Goal: Task Accomplishment & Management: Manage account settings

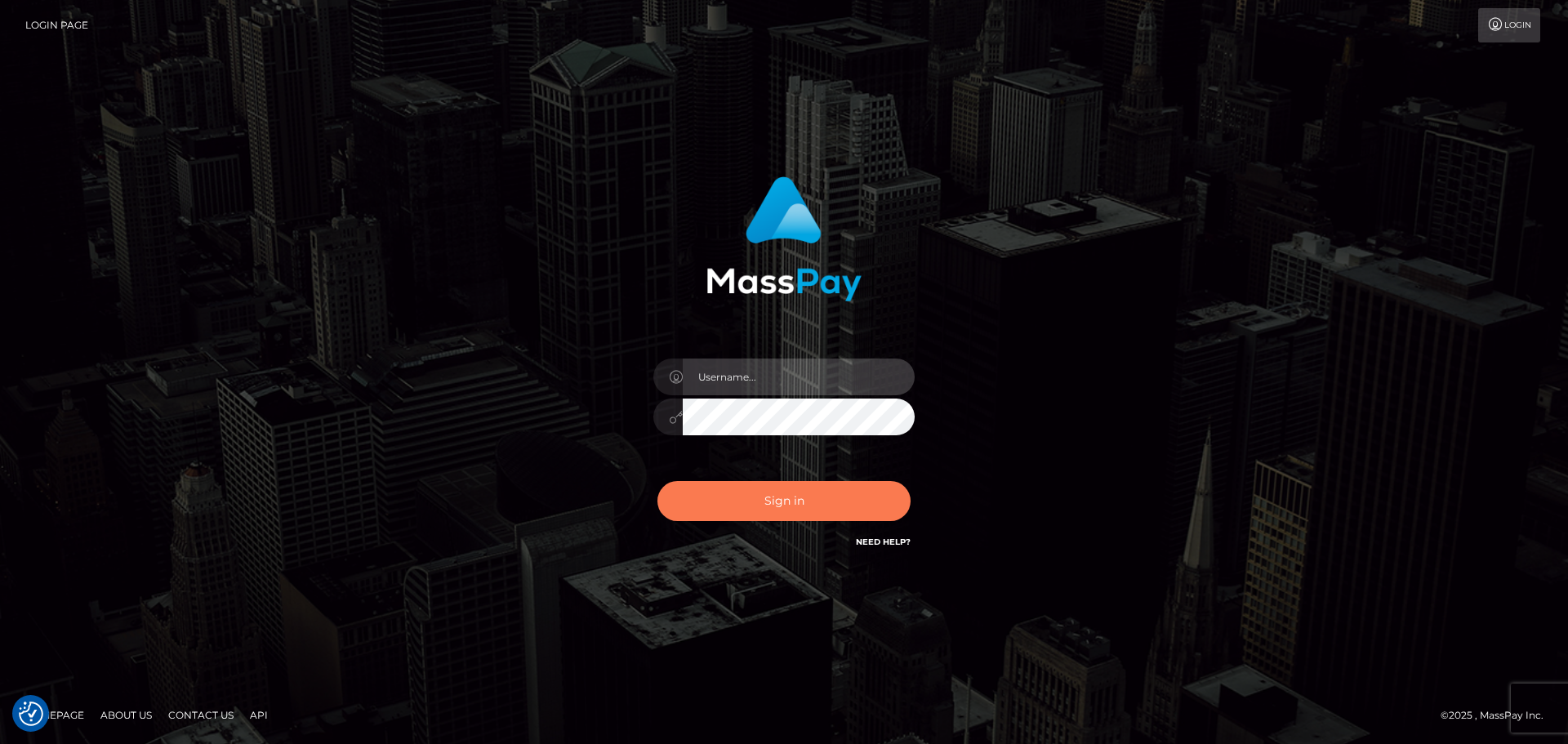
type input "constantin.mp"
click at [731, 513] on button "Sign in" at bounding box center [784, 501] width 253 height 40
type input "[DOMAIN_NAME]"
click at [841, 496] on button "Sign in" at bounding box center [784, 501] width 253 height 40
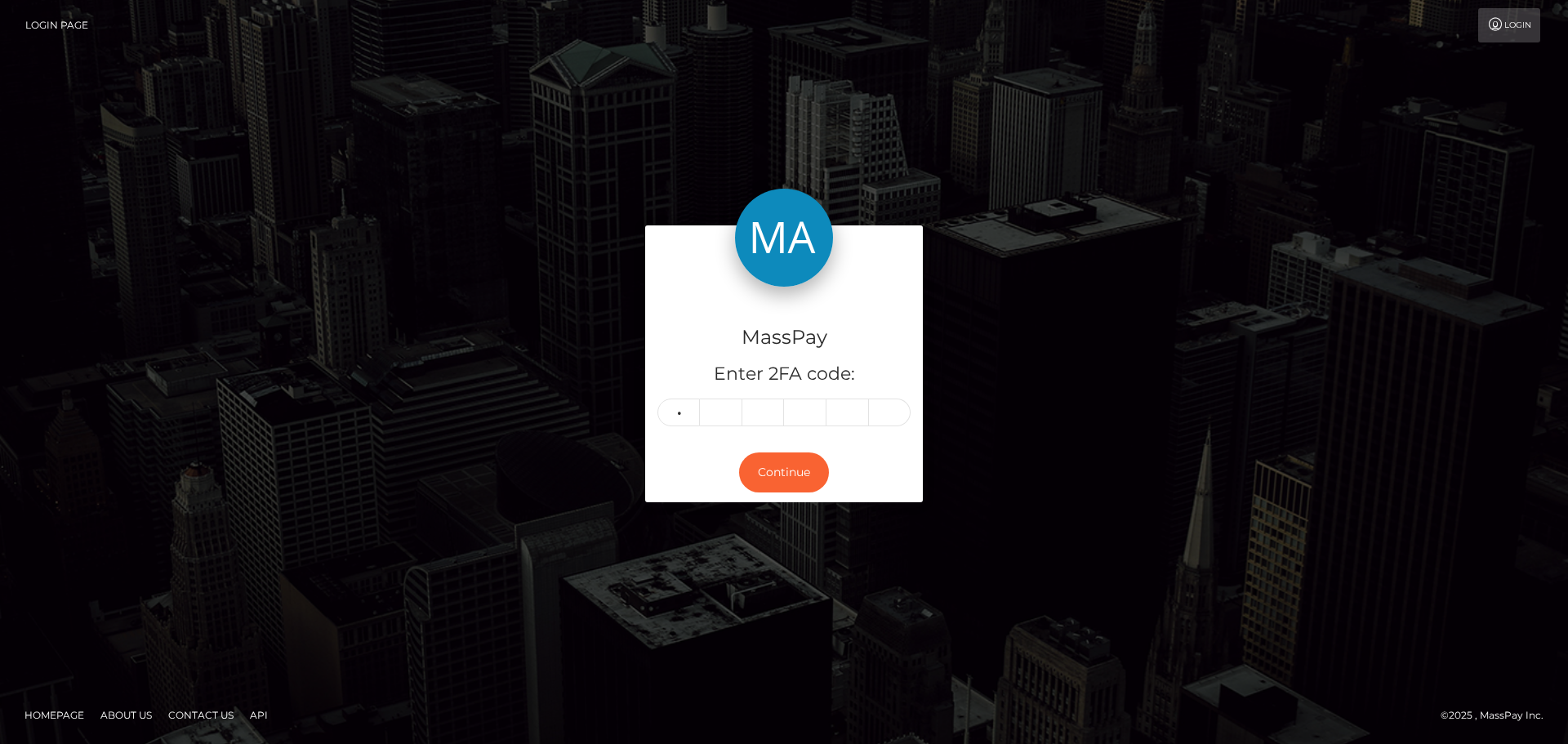
type input "8"
type input "3"
type input "7"
type input "6"
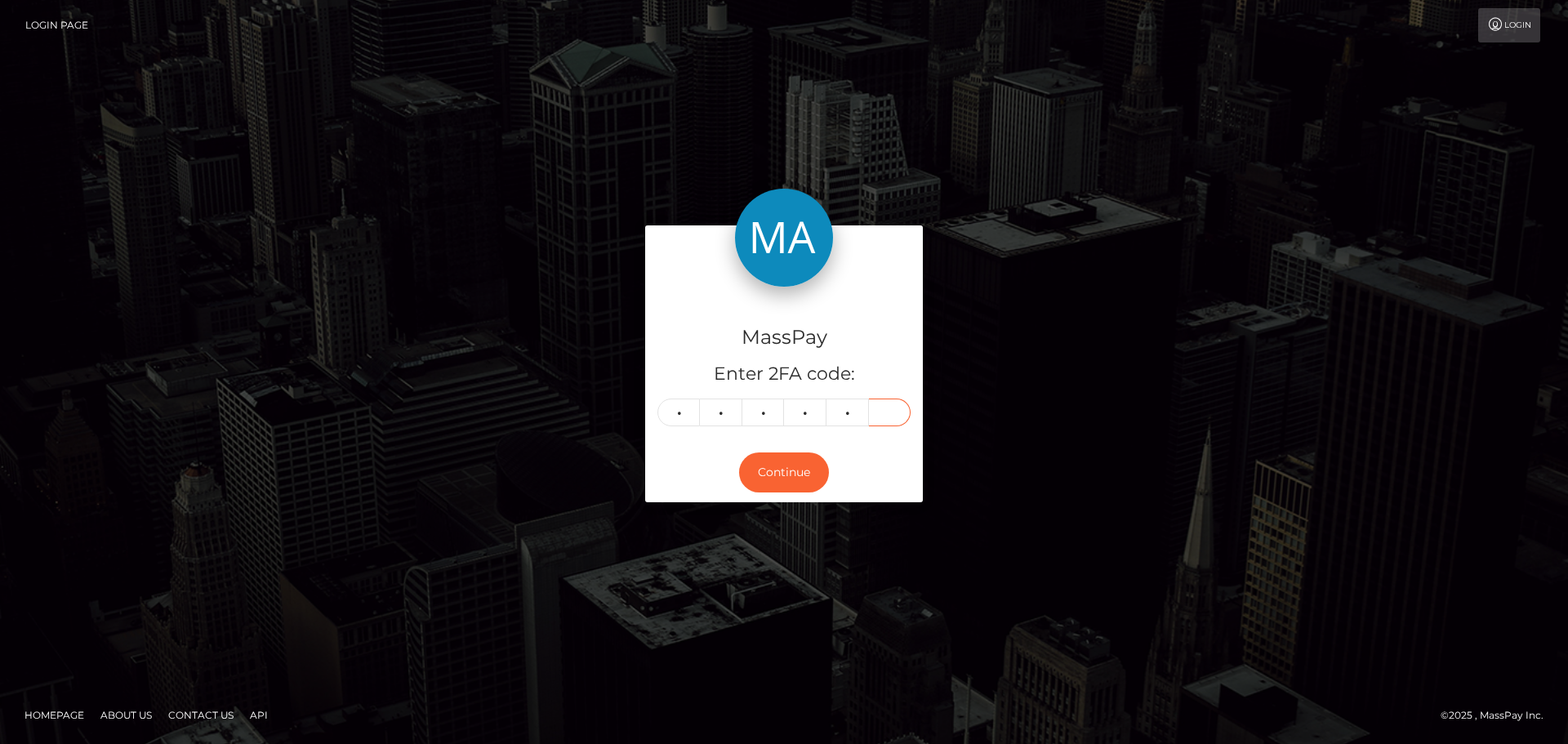
type input "6"
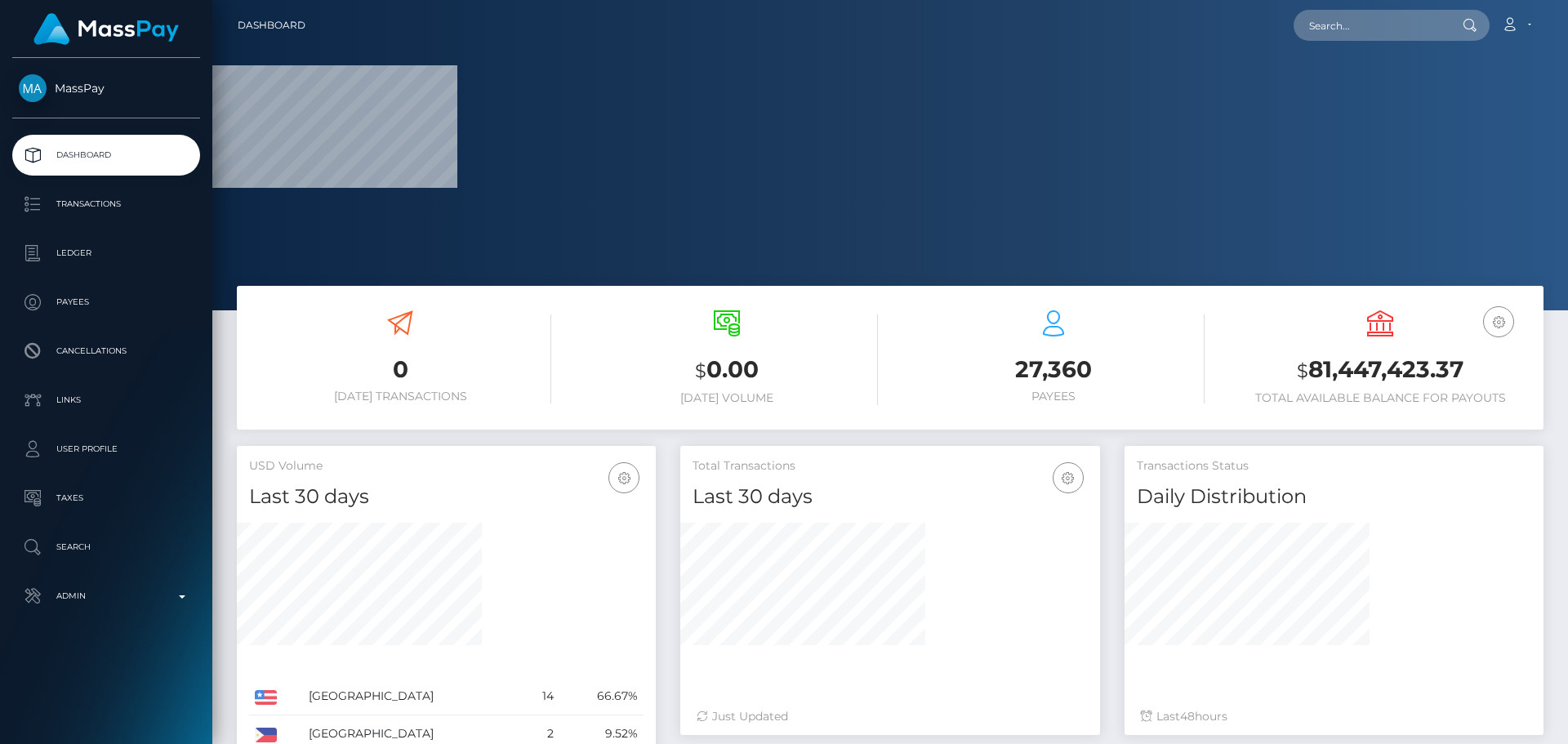
scroll to position [290, 420]
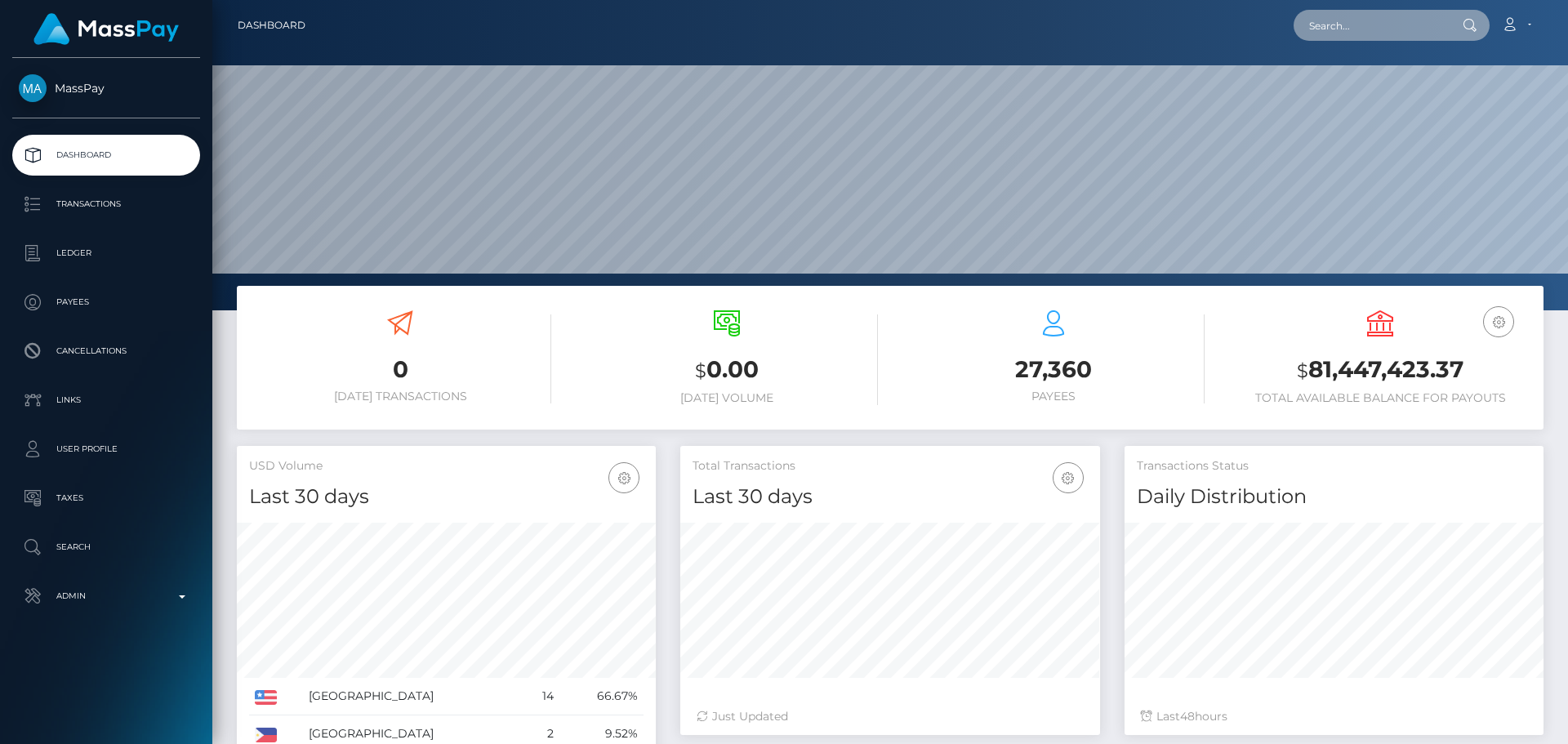
click at [1352, 25] on input "text" at bounding box center [1370, 25] width 154 height 31
paste input "770267181886746624"
type input "770267181886746624"
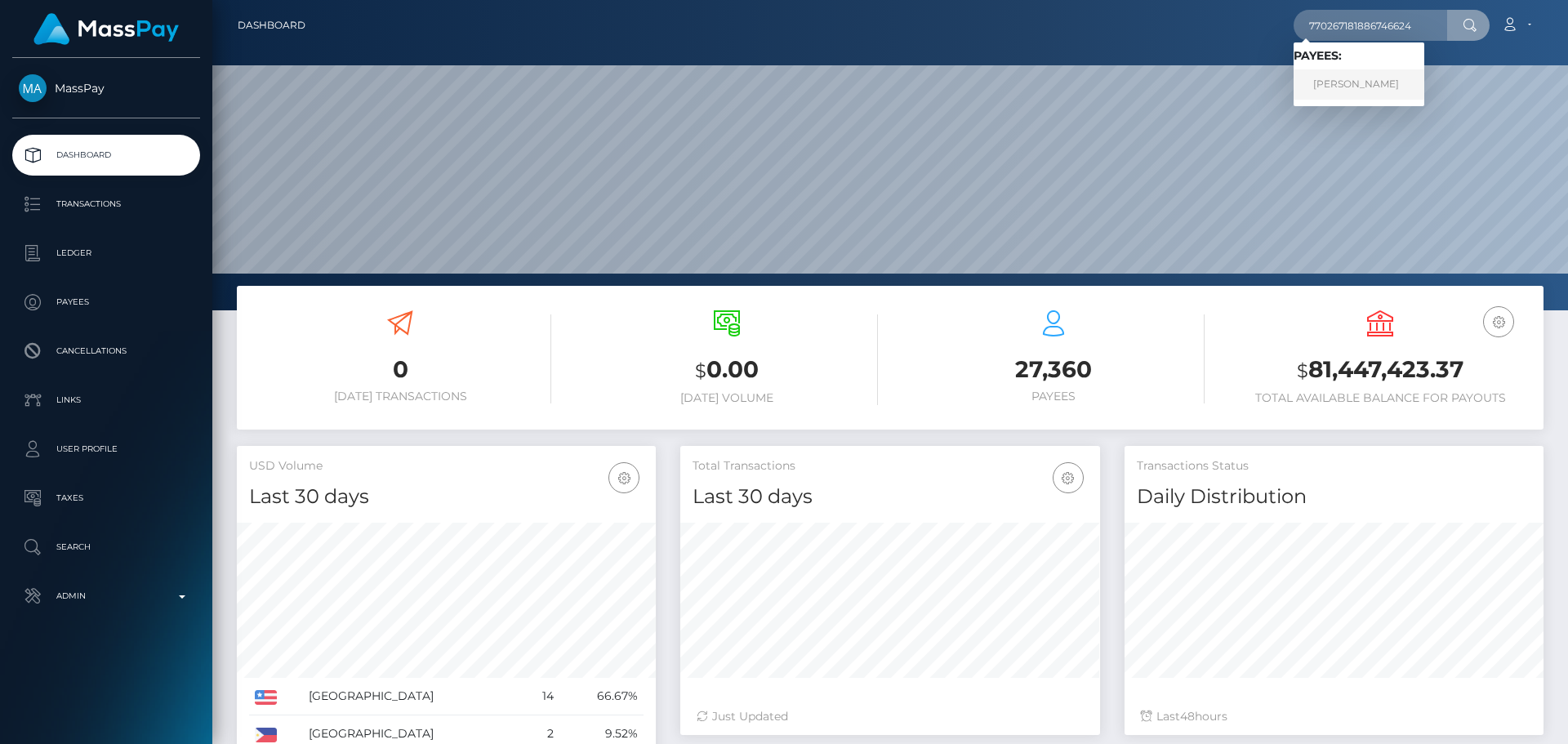
click at [1358, 81] on link "Valeria Sevastyanova" at bounding box center [1358, 84] width 130 height 30
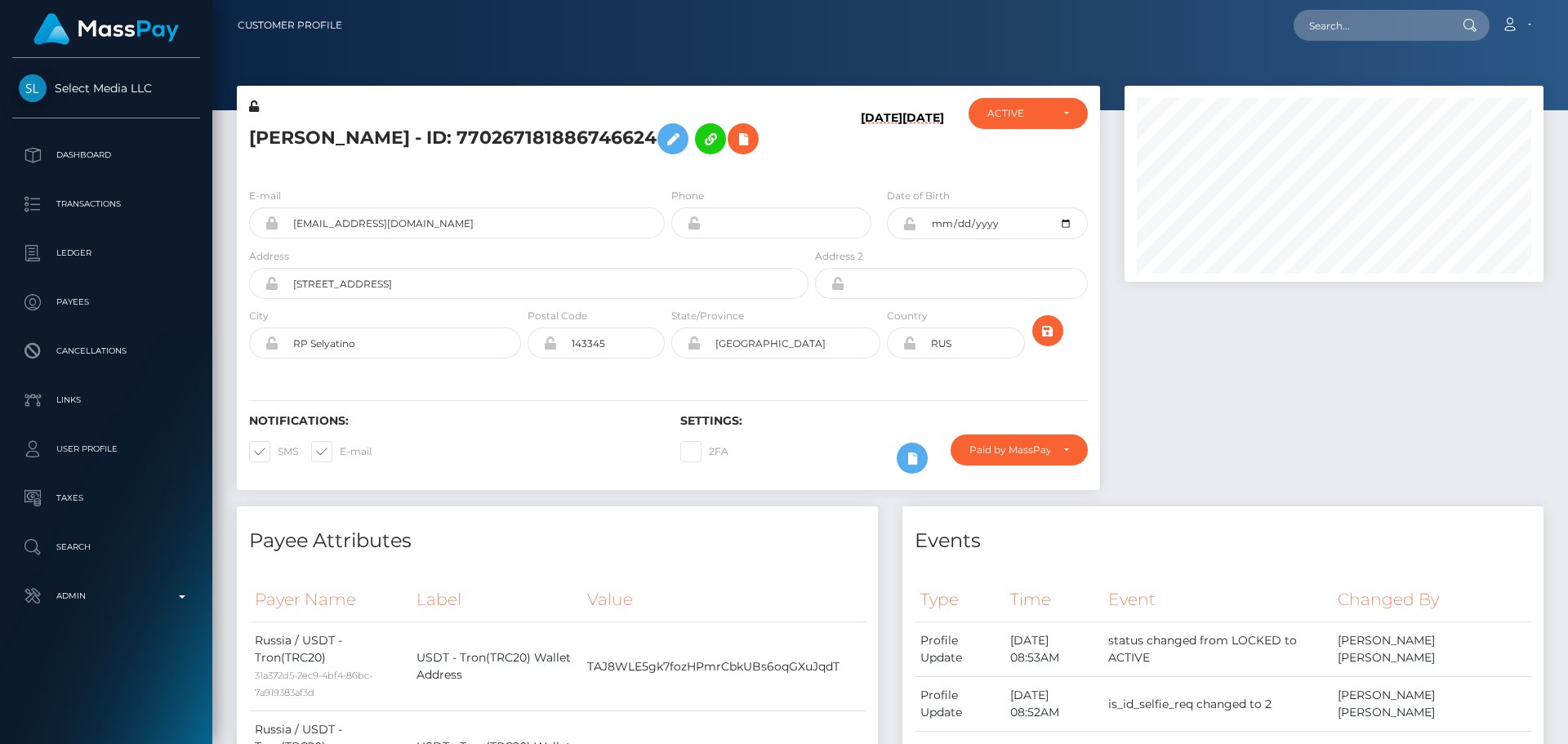
scroll to position [196, 420]
click at [805, 415] on h6 "Settings:" at bounding box center [884, 421] width 407 height 14
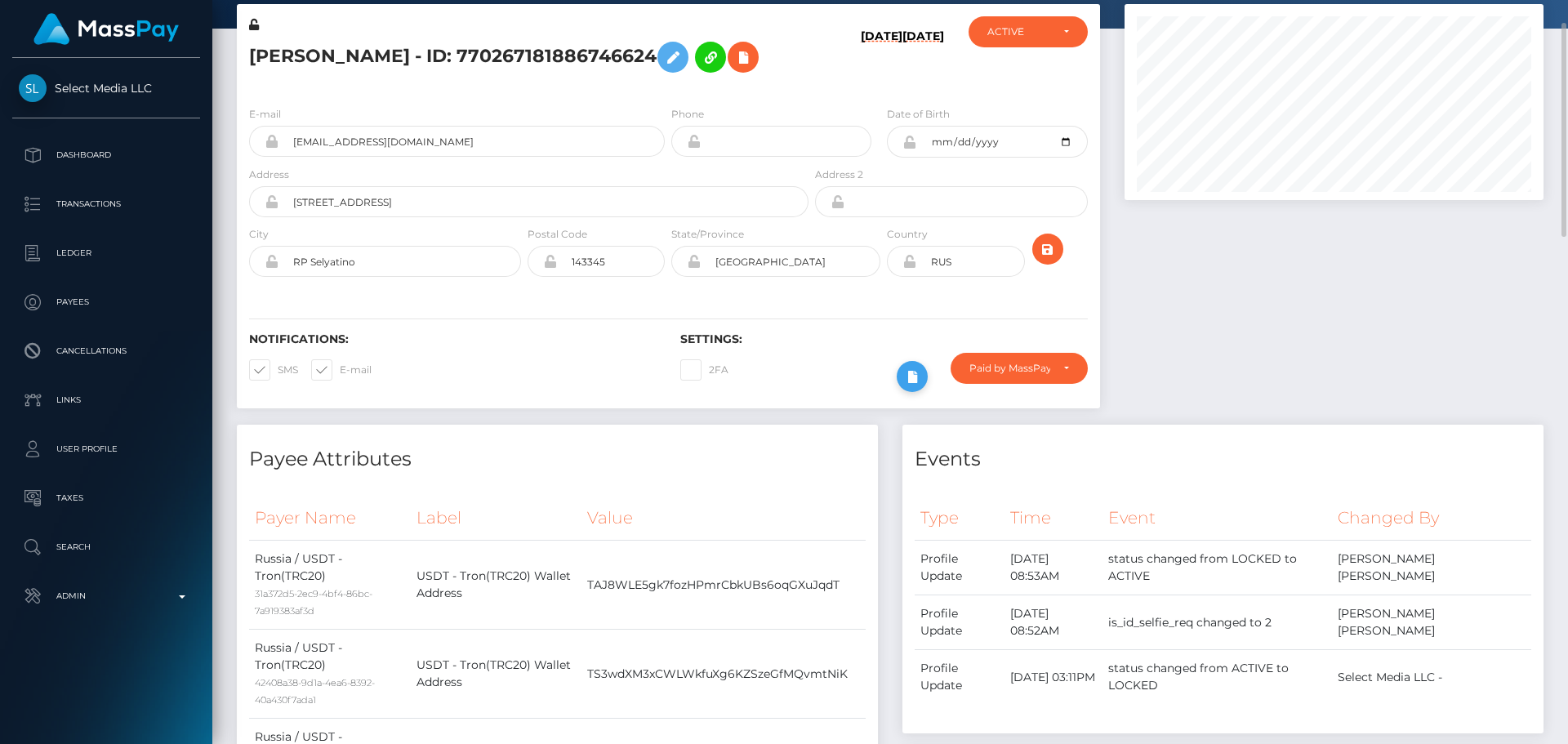
click at [919, 373] on icon at bounding box center [912, 376] width 20 height 21
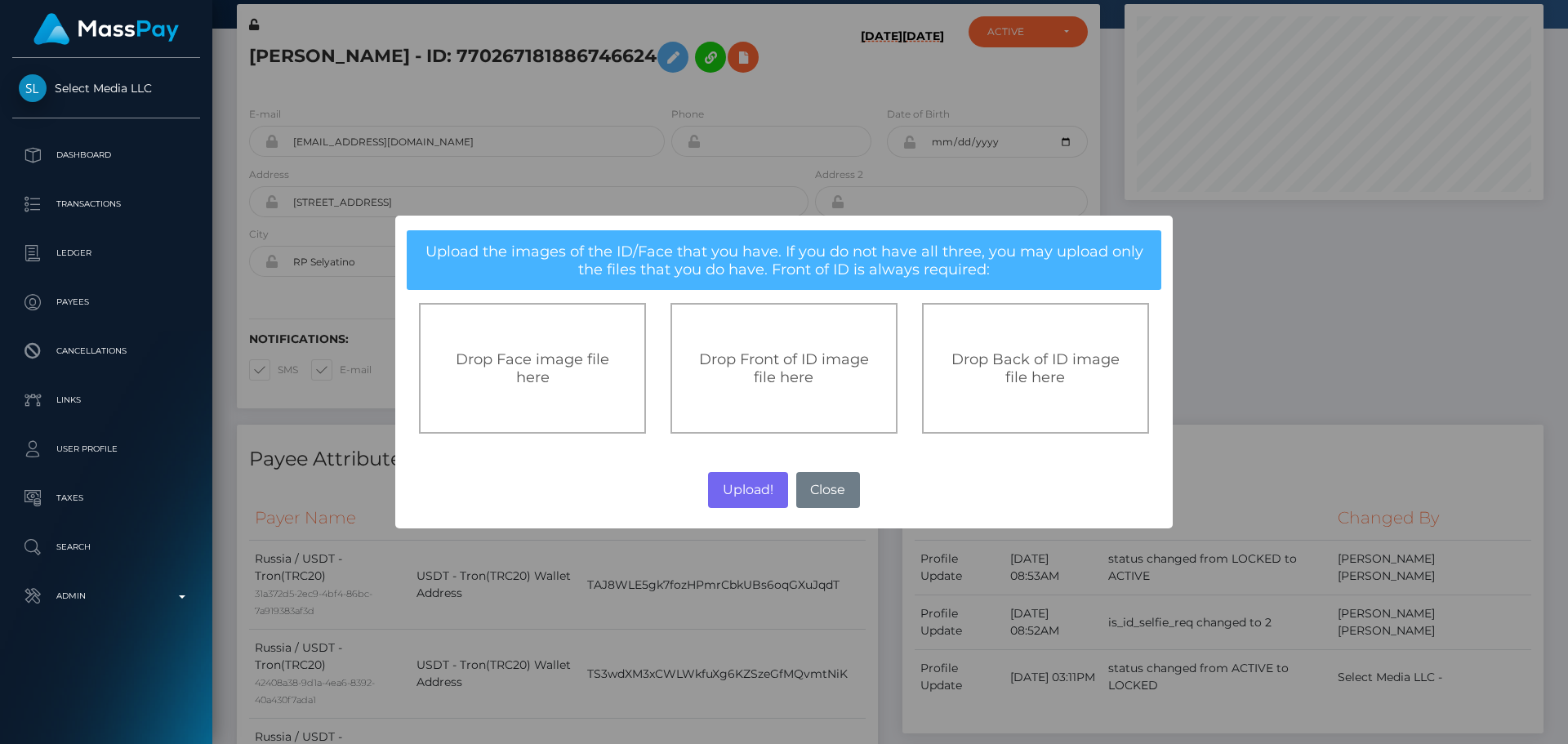
click at [793, 369] on span "Drop Front of ID image file here" at bounding box center [784, 368] width 170 height 36
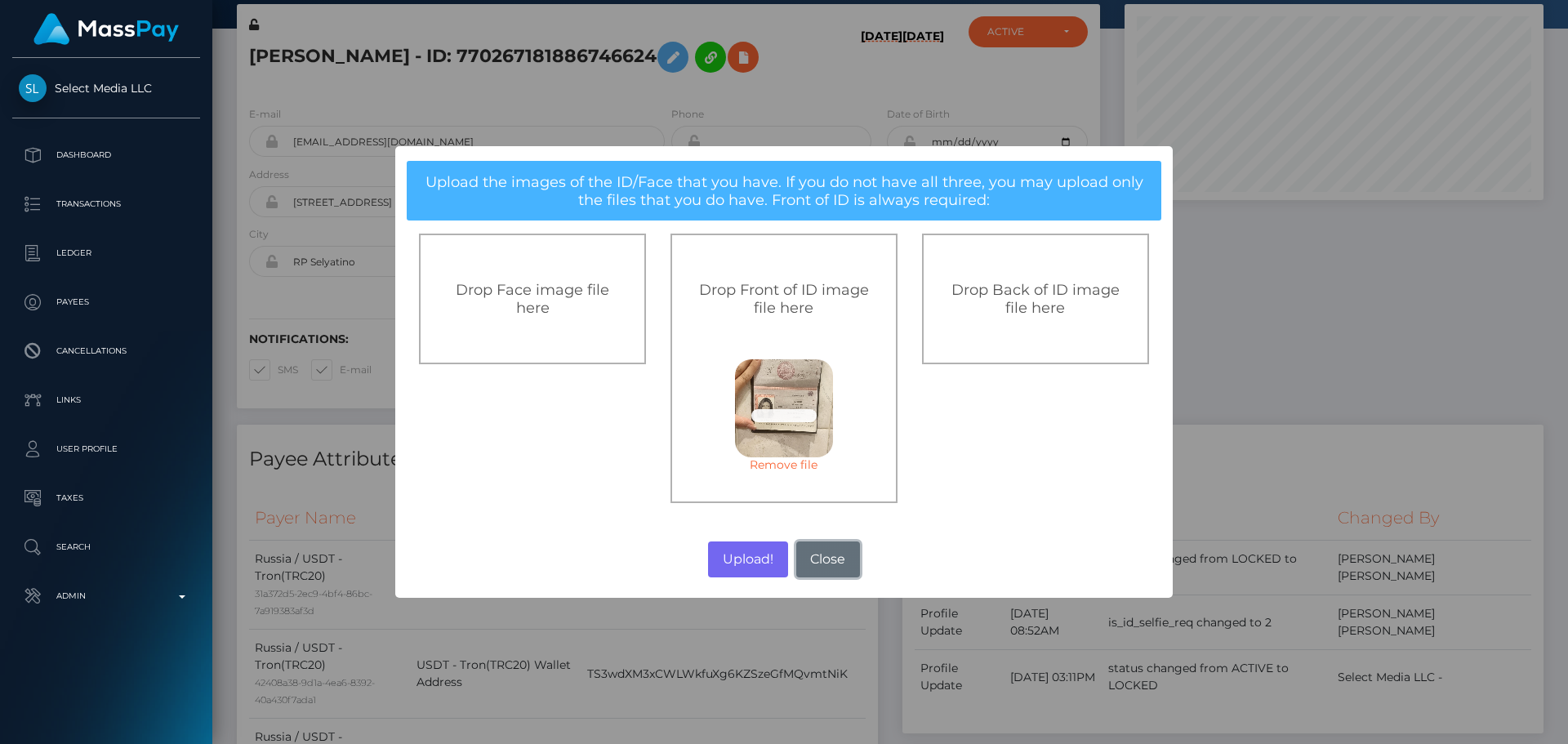
click at [829, 549] on button "Close" at bounding box center [828, 559] width 64 height 36
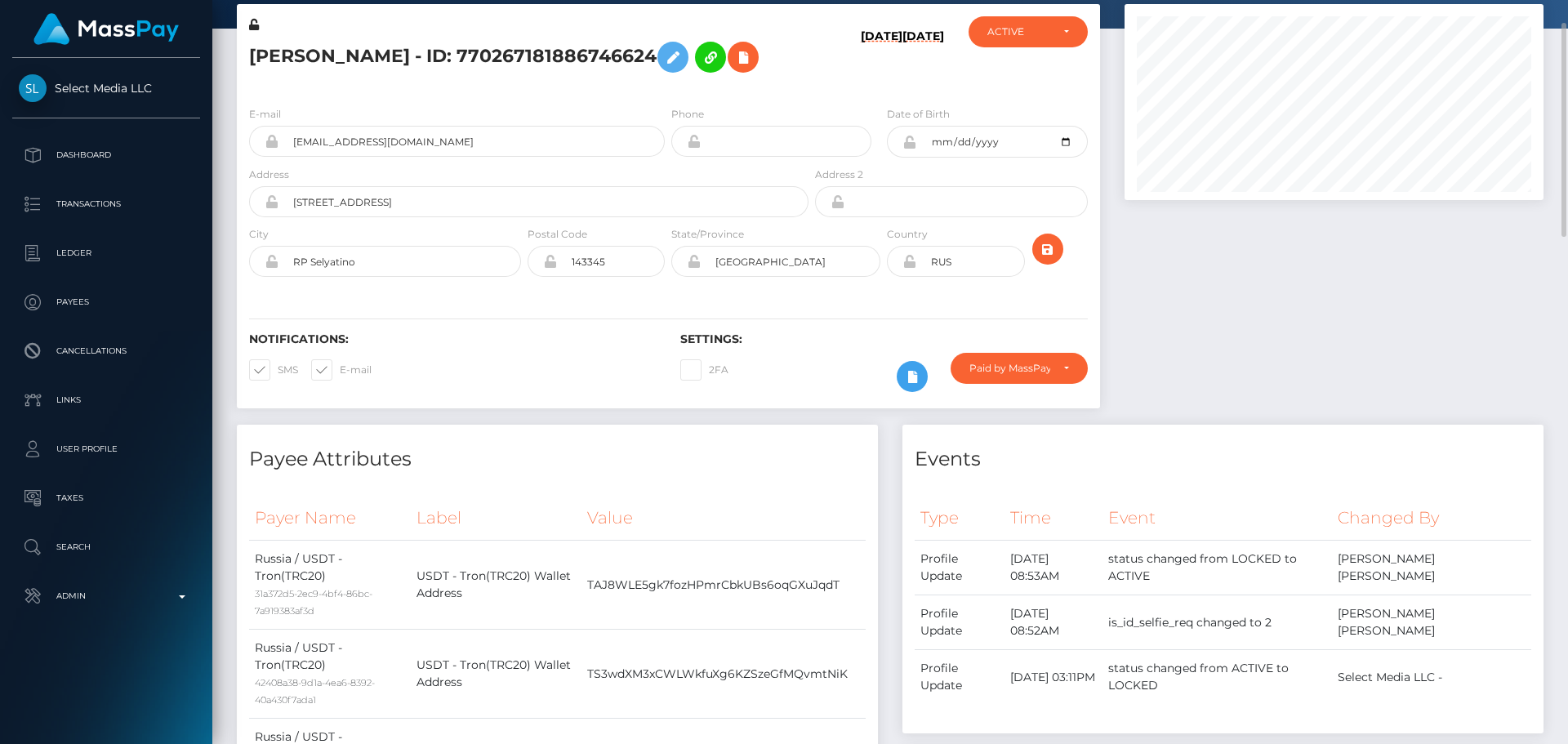
scroll to position [0, 0]
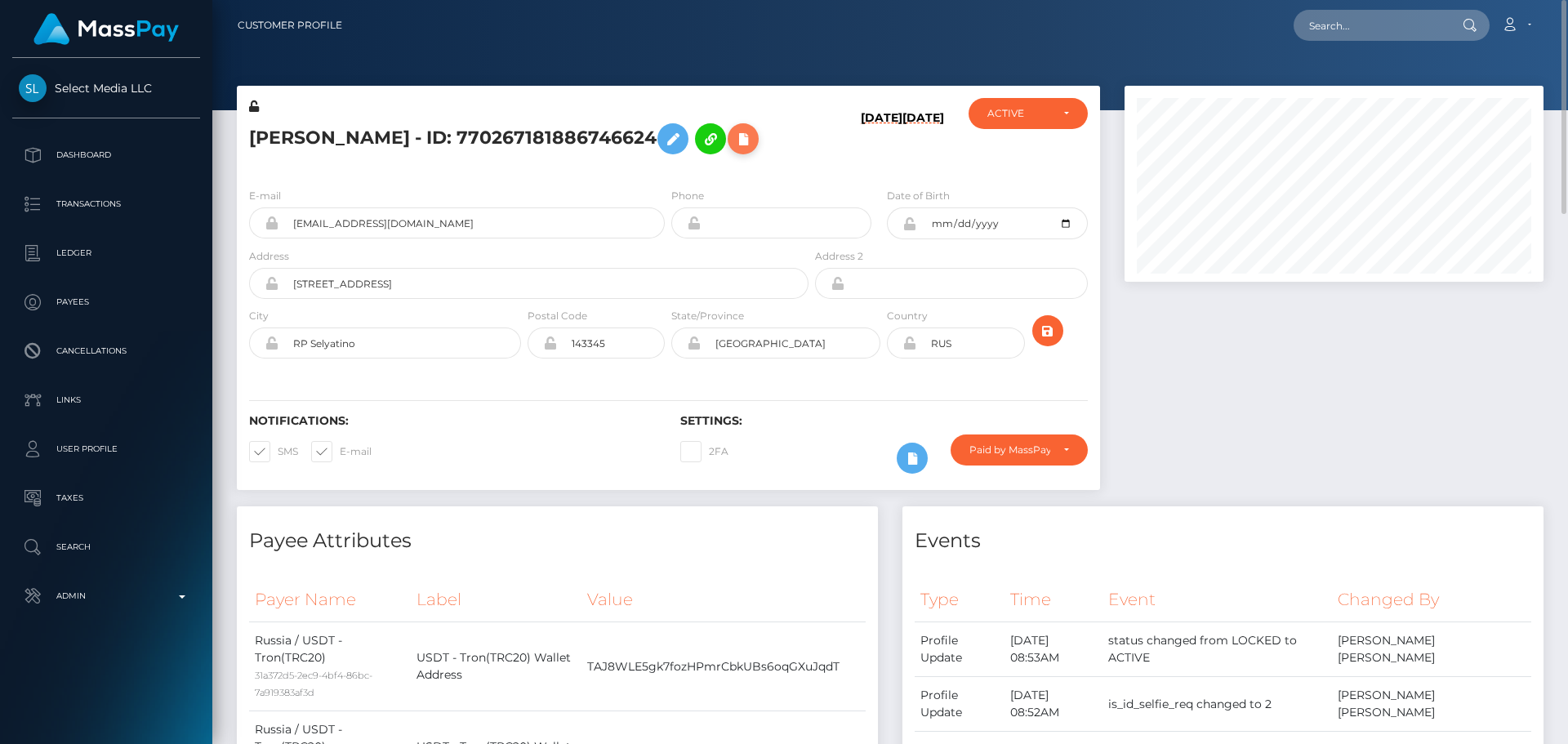
click at [753, 139] on icon at bounding box center [743, 139] width 20 height 21
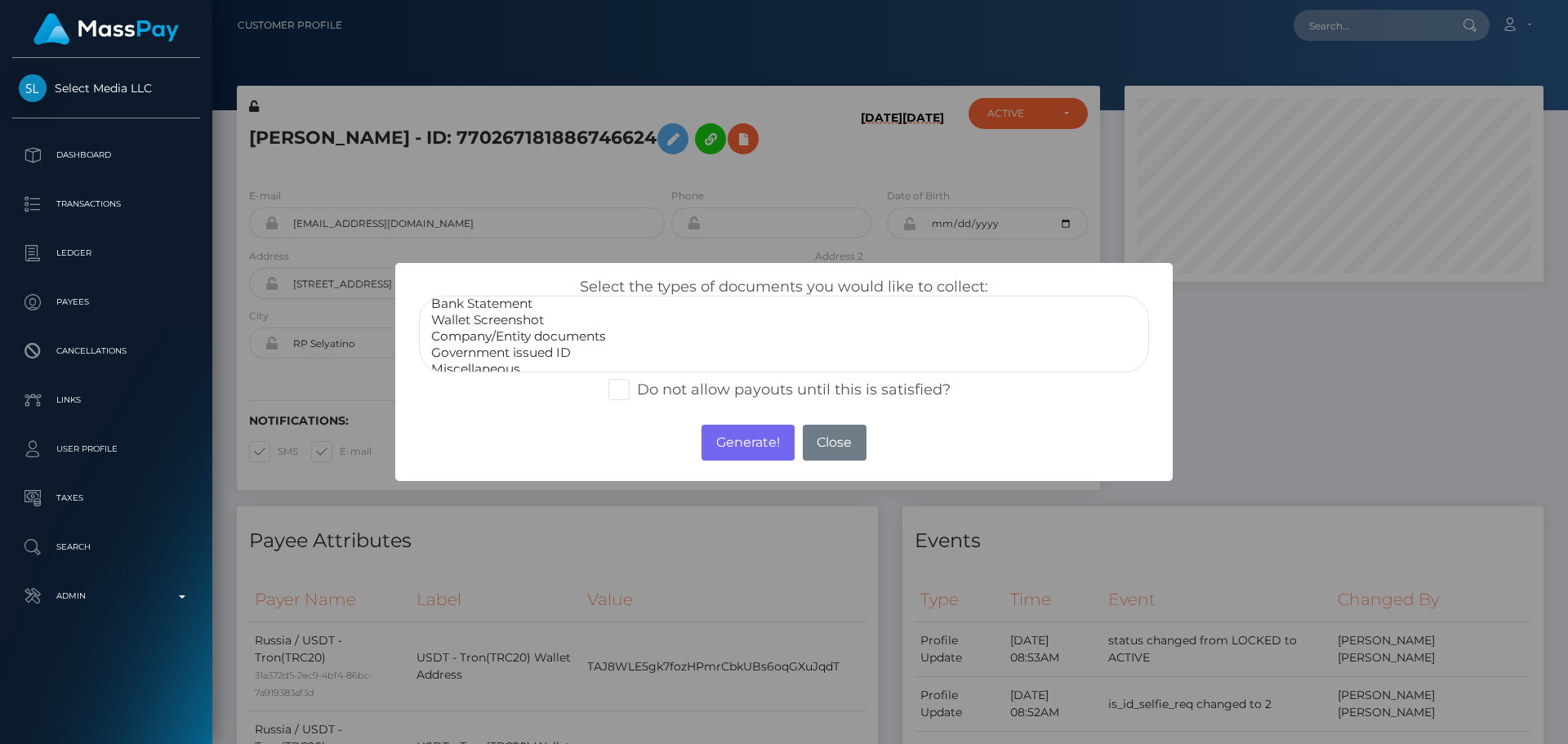
scroll to position [32, 0]
select select "Miscellaneous"
click at [487, 359] on option "Miscellaneous" at bounding box center [784, 358] width 709 height 17
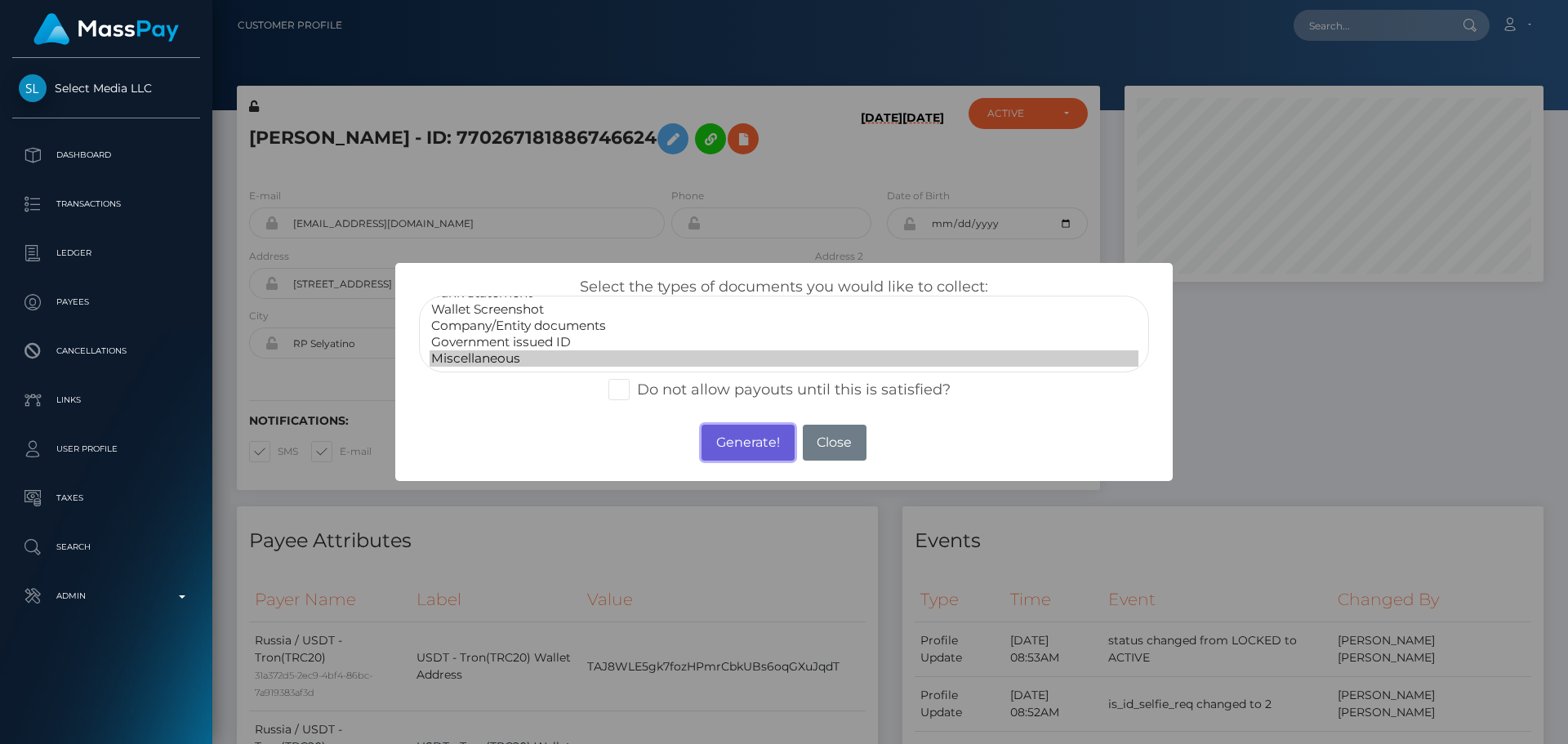
click at [755, 442] on button "Generate!" at bounding box center [747, 442] width 92 height 36
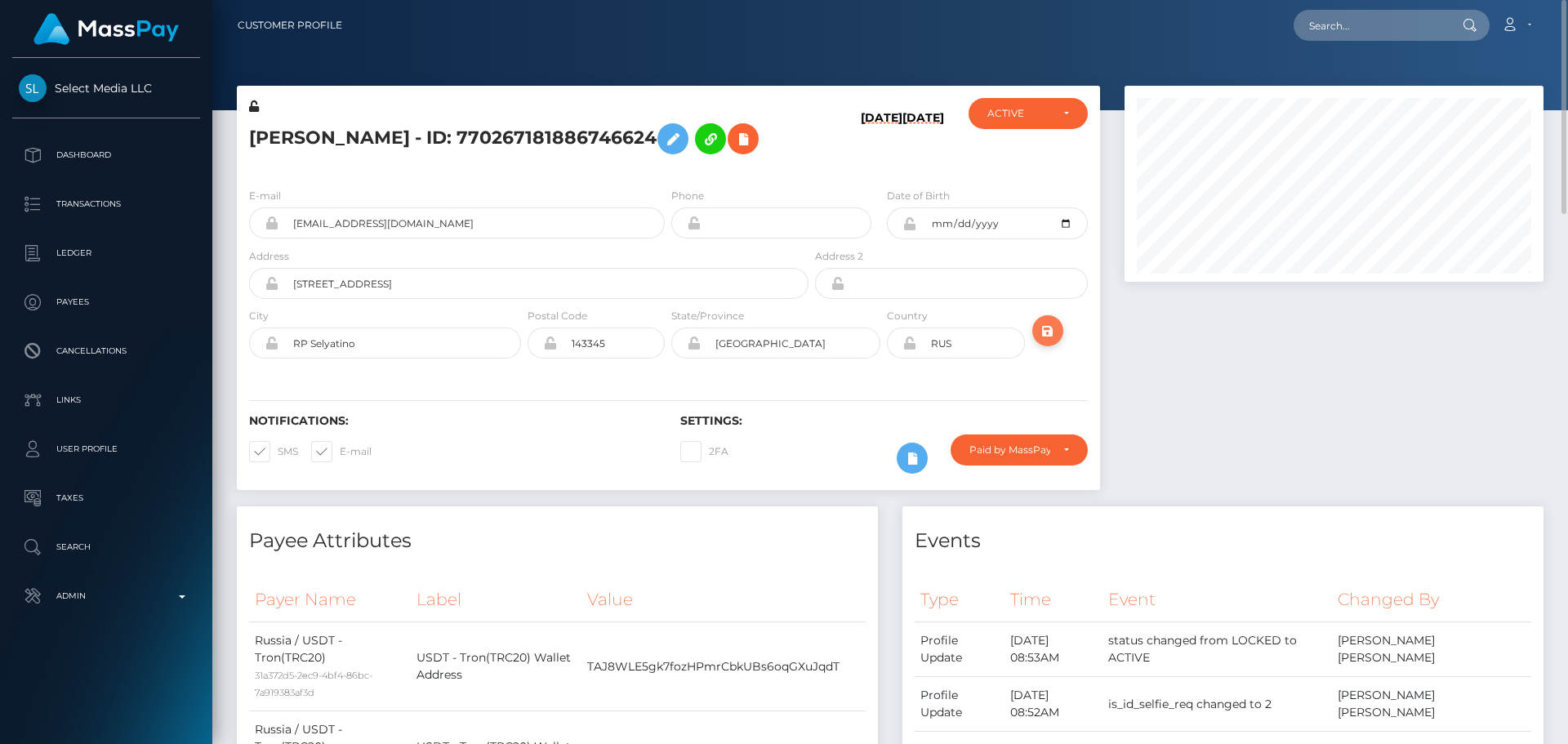
click at [1047, 333] on icon "submit" at bounding box center [1048, 330] width 20 height 21
click at [683, 134] on icon at bounding box center [673, 139] width 20 height 21
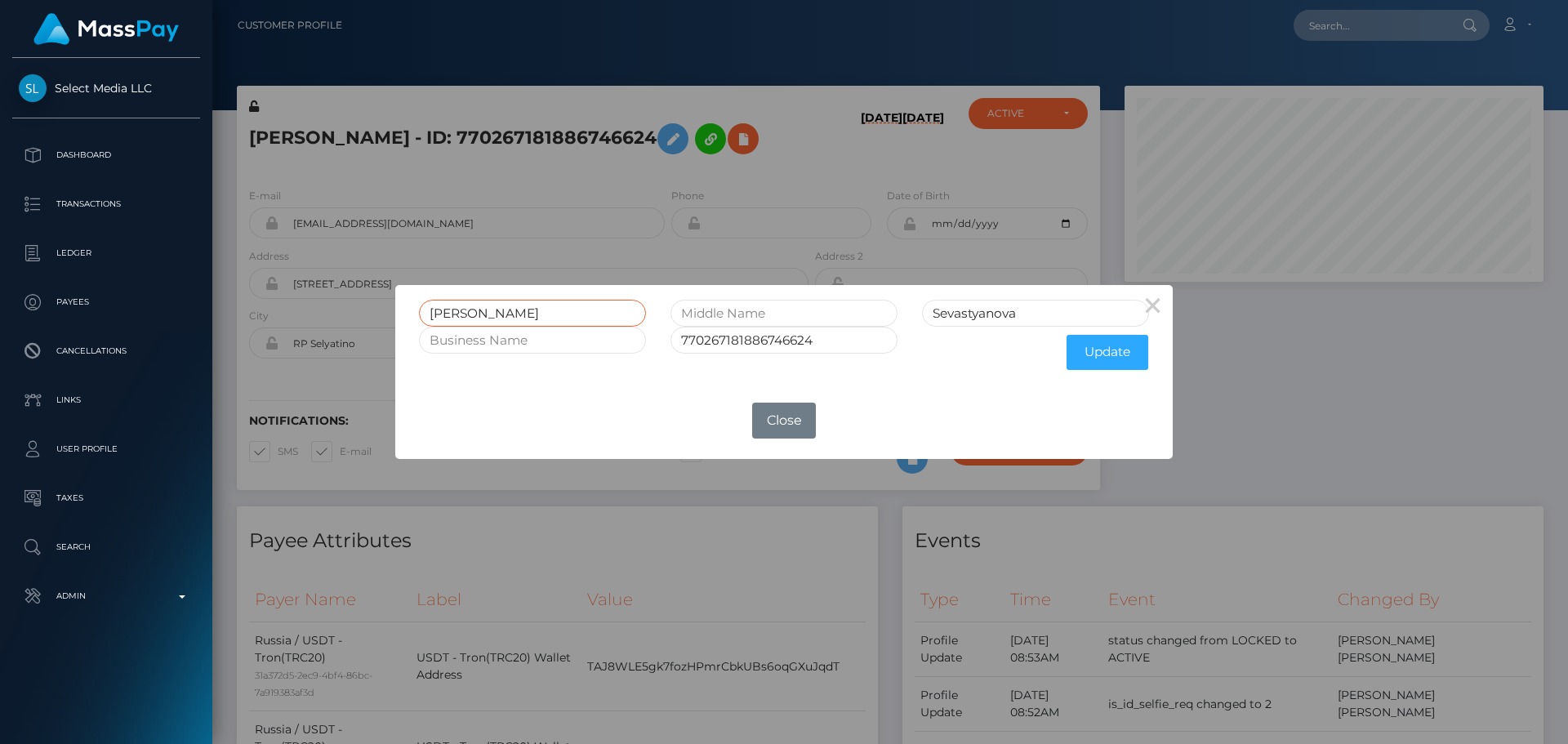
click at [564, 312] on input "[PERSON_NAME]" at bounding box center [532, 313] width 228 height 26
paste input "[PERSON_NAME]"
click at [601, 314] on input "[PERSON_NAME]" at bounding box center [532, 313] width 228 height 26
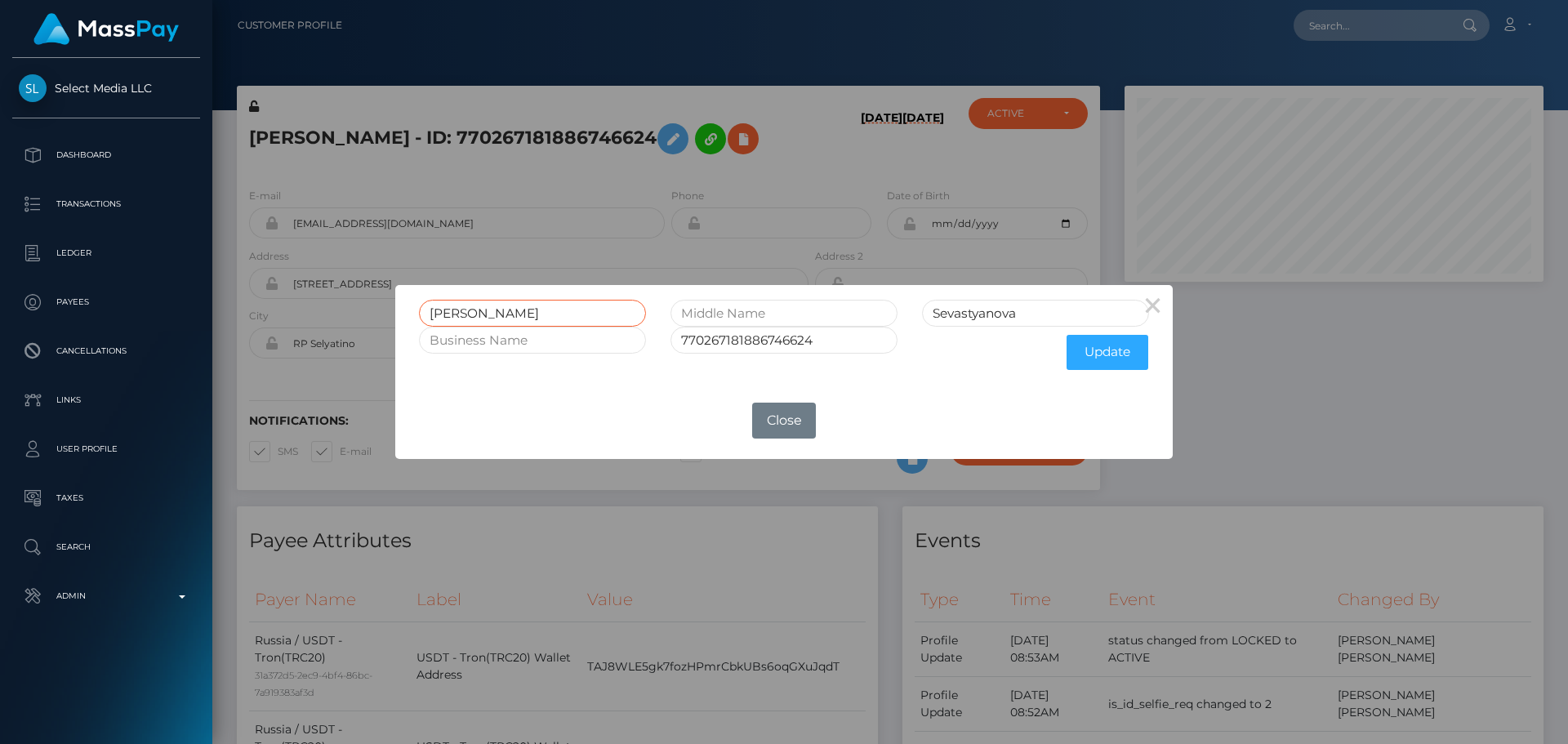
click at [601, 314] on input "[PERSON_NAME]" at bounding box center [532, 313] width 228 height 26
type input "[PERSON_NAME]"
click at [967, 311] on input "Sevastyanova" at bounding box center [1036, 313] width 228 height 26
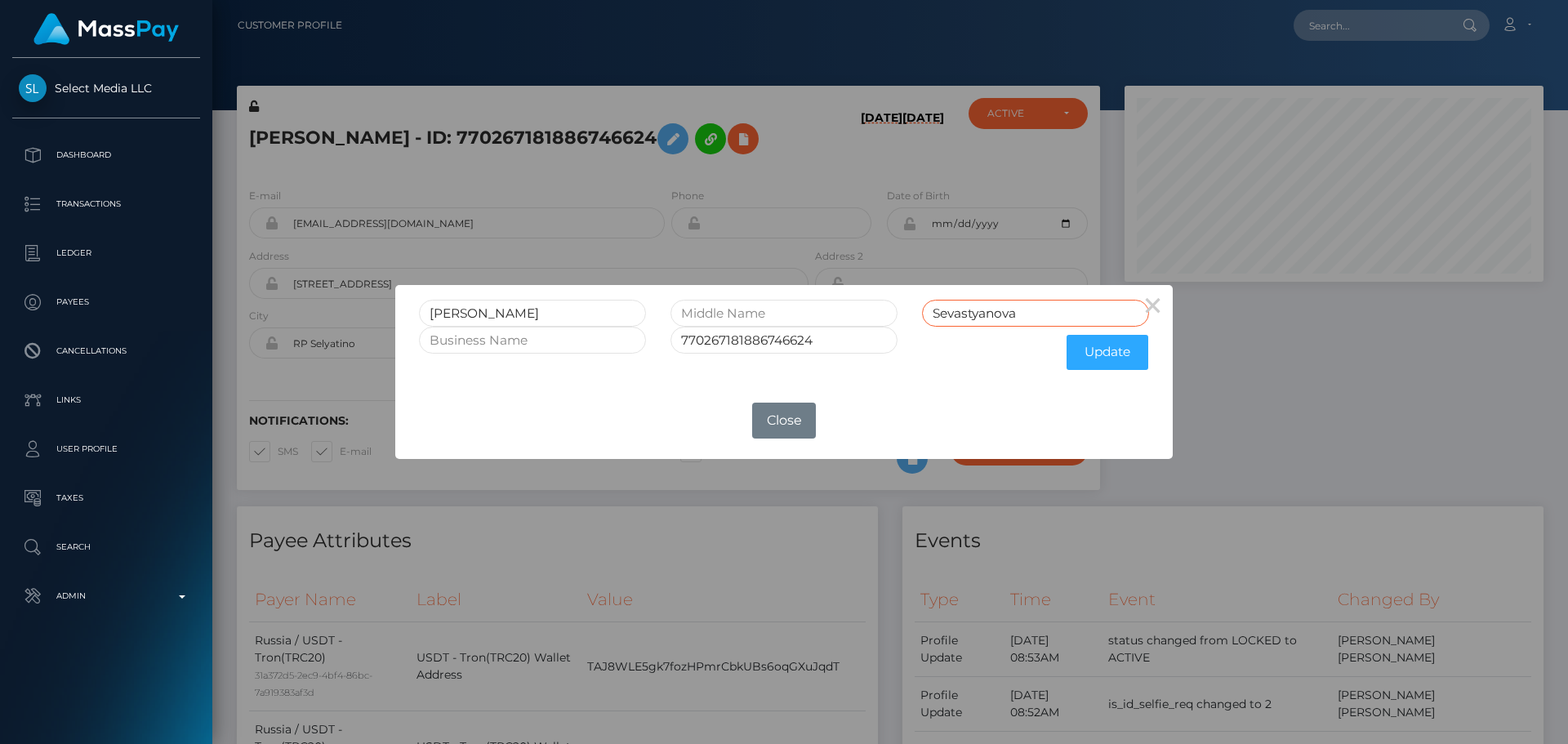
paste input "[PERSON_NAME]"
type input "[PERSON_NAME]"
click at [543, 310] on input "[PERSON_NAME]" at bounding box center [532, 313] width 228 height 26
click at [752, 303] on input "text" at bounding box center [784, 313] width 228 height 26
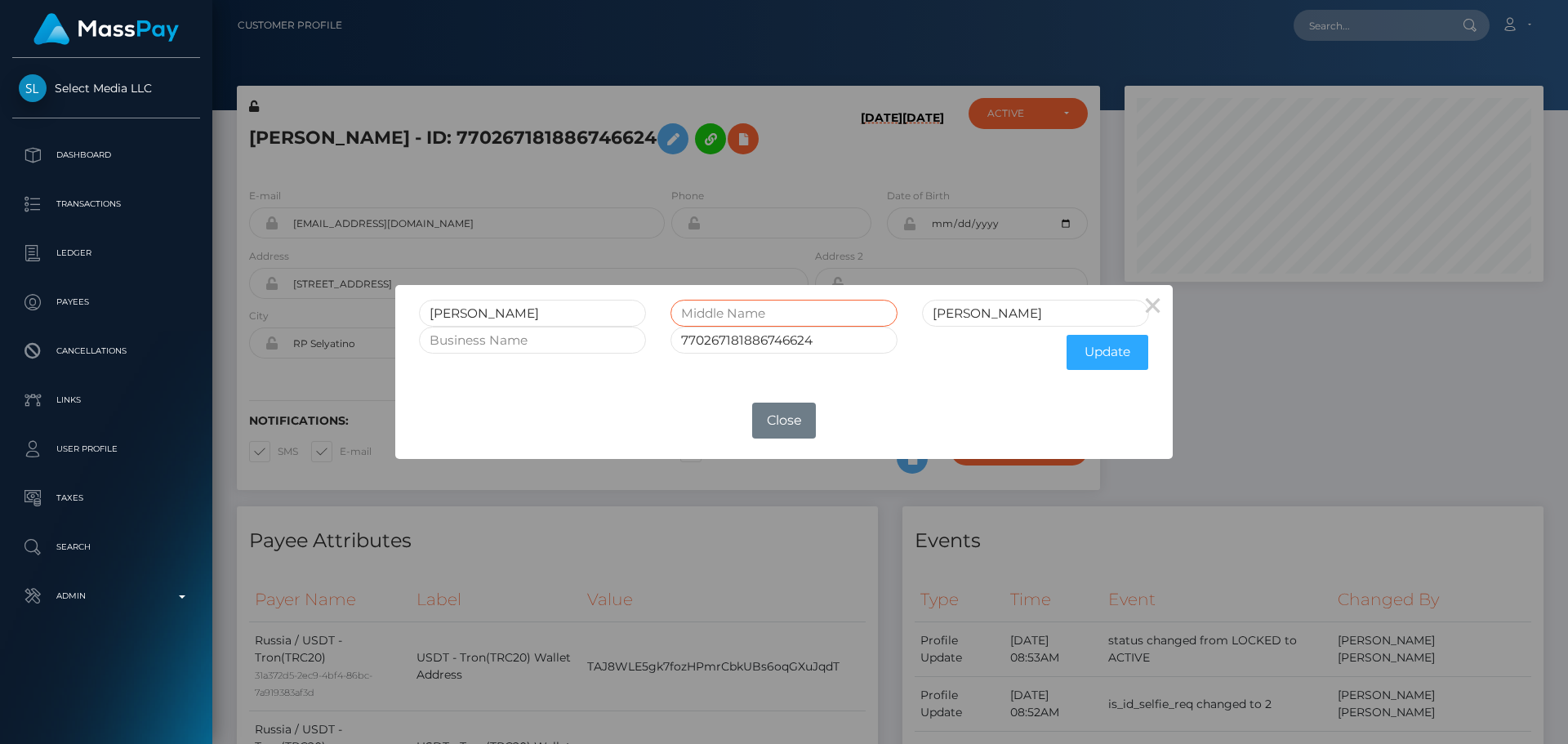
paste input "ANDREEVNA"
type input "ANDREEVNA"
click at [525, 316] on input "[PERSON_NAME]" at bounding box center [532, 313] width 228 height 26
drag, startPoint x: 525, startPoint y: 316, endPoint x: 593, endPoint y: 316, distance: 68.0
click at [593, 316] on input "[PERSON_NAME]" at bounding box center [532, 313] width 228 height 26
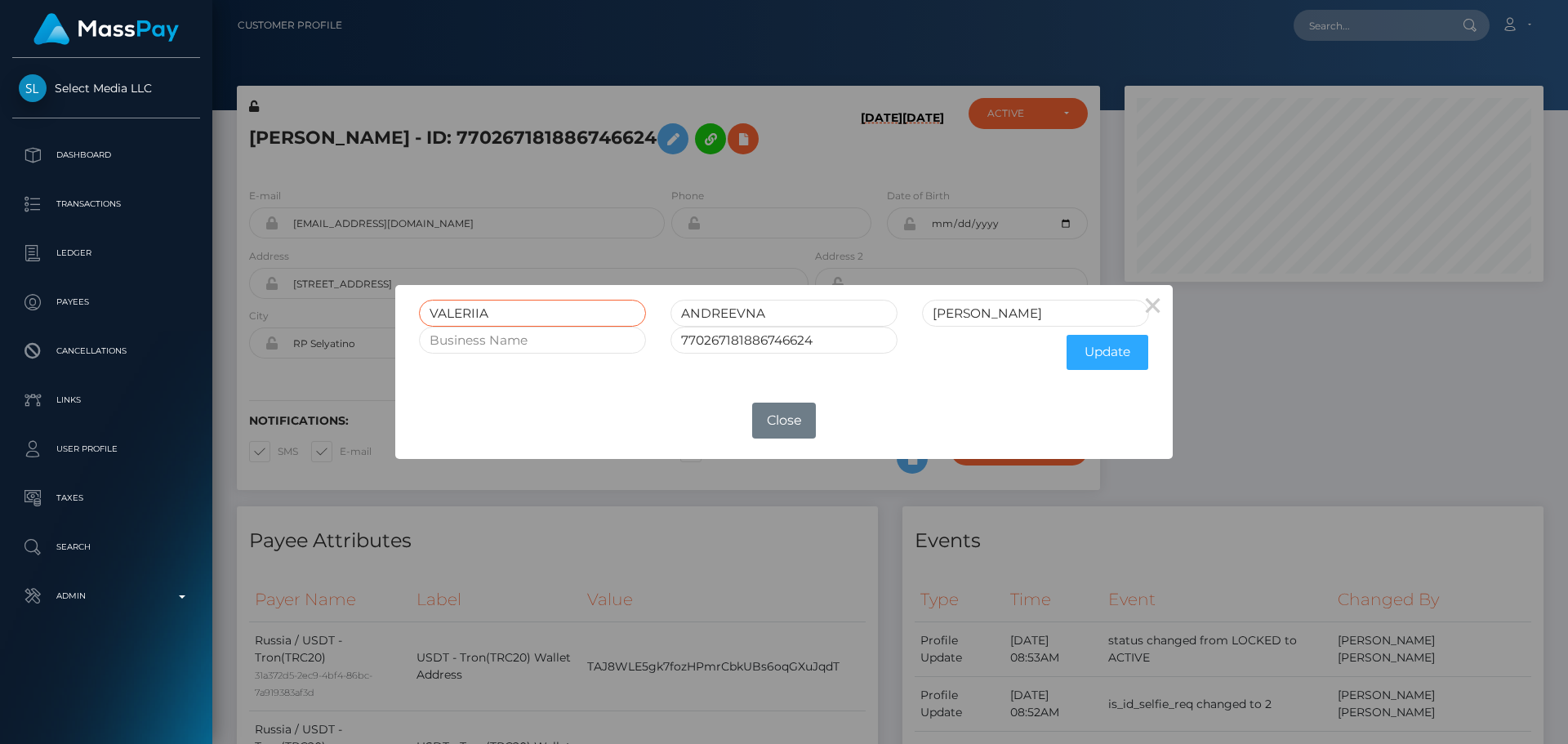
type input "VALERIIA"
click at [801, 310] on input "ANDREEVNA" at bounding box center [784, 313] width 228 height 26
type input "ANDREEVNA"
click at [1050, 310] on input "[PERSON_NAME]" at bounding box center [1036, 313] width 228 height 26
click at [1104, 350] on button "Update" at bounding box center [1107, 352] width 81 height 35
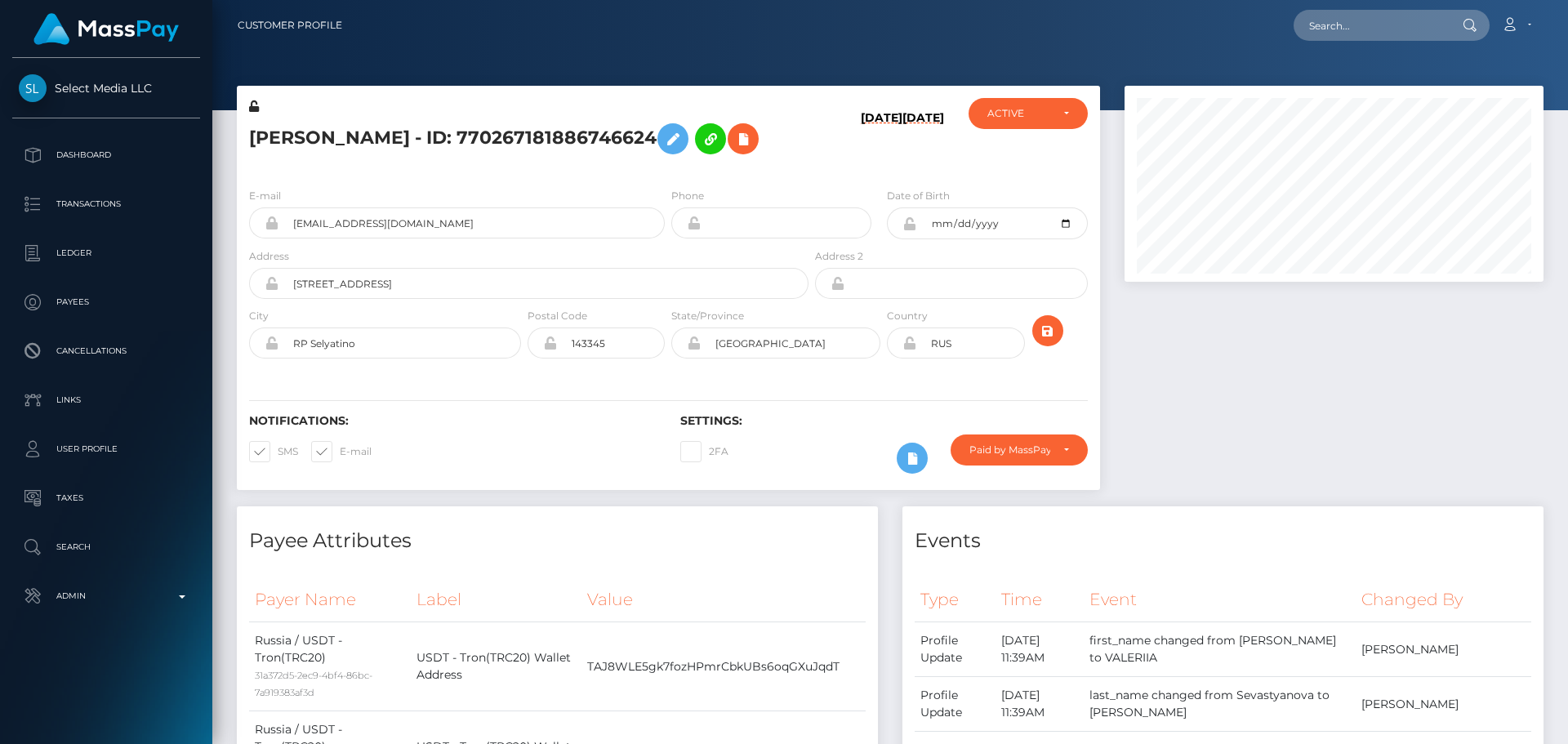
scroll to position [196, 420]
click at [732, 163] on h5 "[PERSON_NAME] - ID: 770267181886746624" at bounding box center [524, 138] width 550 height 47
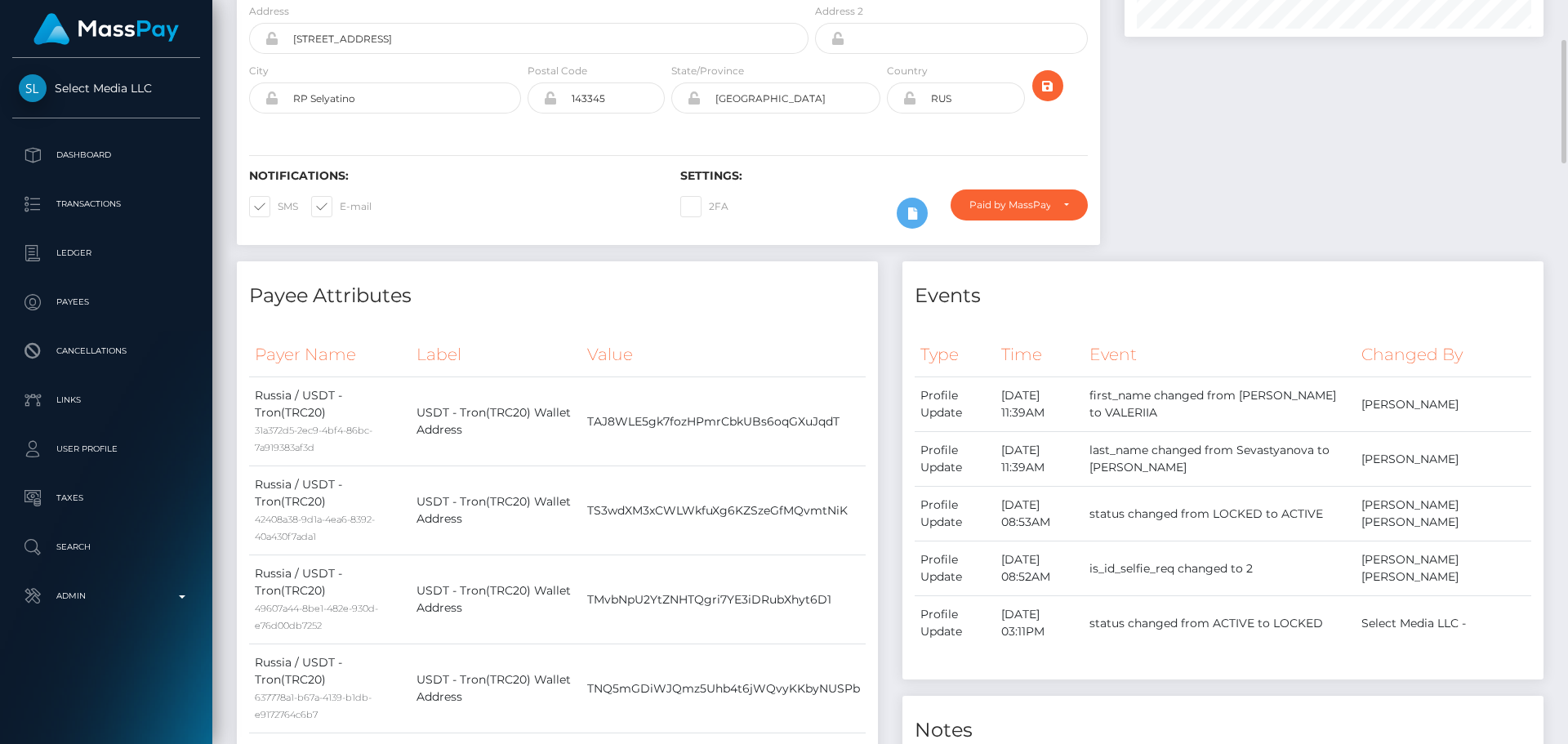
scroll to position [0, 0]
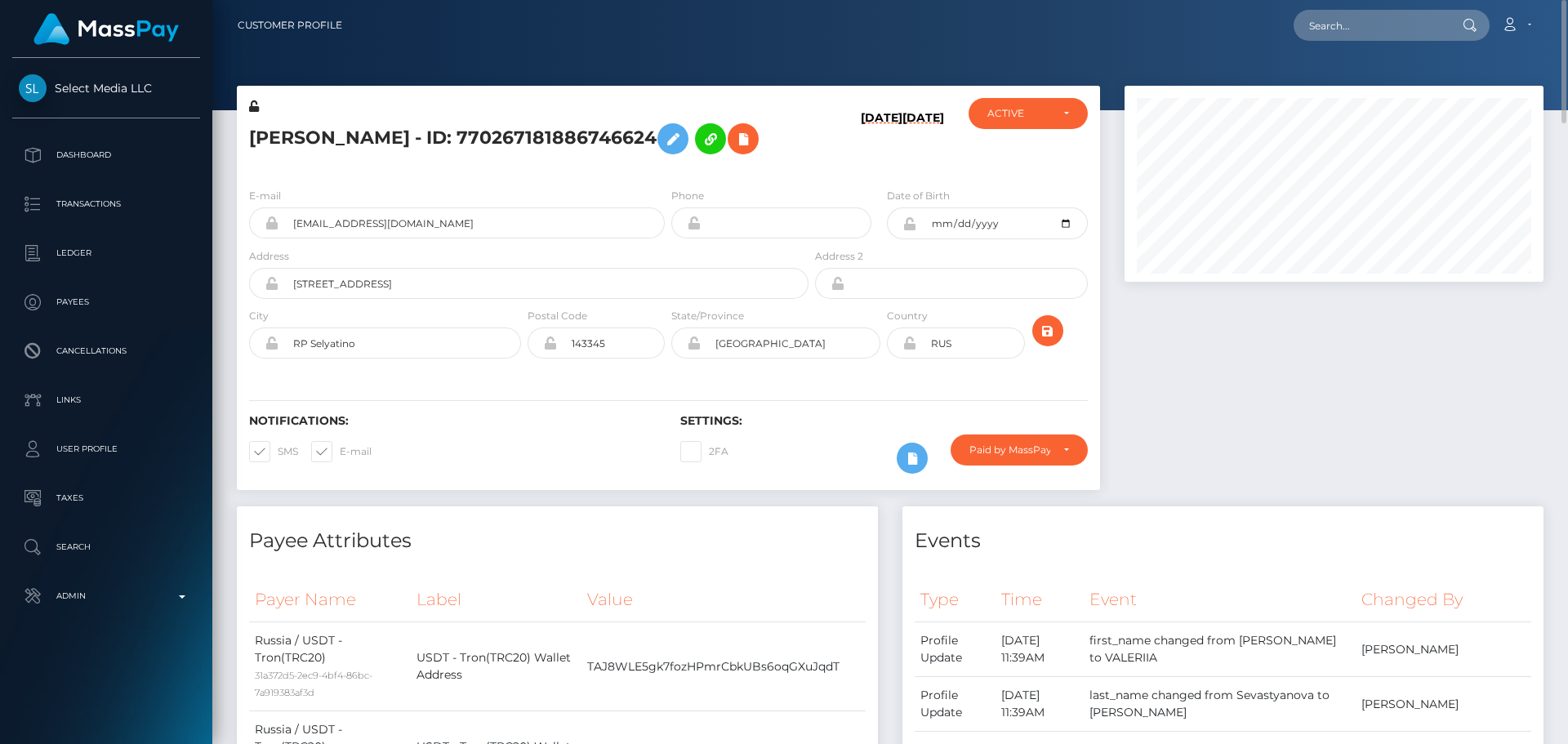
click at [252, 110] on icon at bounding box center [254, 106] width 10 height 12
click at [911, 230] on icon at bounding box center [909, 223] width 14 height 13
click at [910, 349] on icon at bounding box center [909, 342] width 14 height 13
click at [893, 409] on div "Notifications: SMS E-mail Settings: 2FA" at bounding box center [669, 431] width 863 height 115
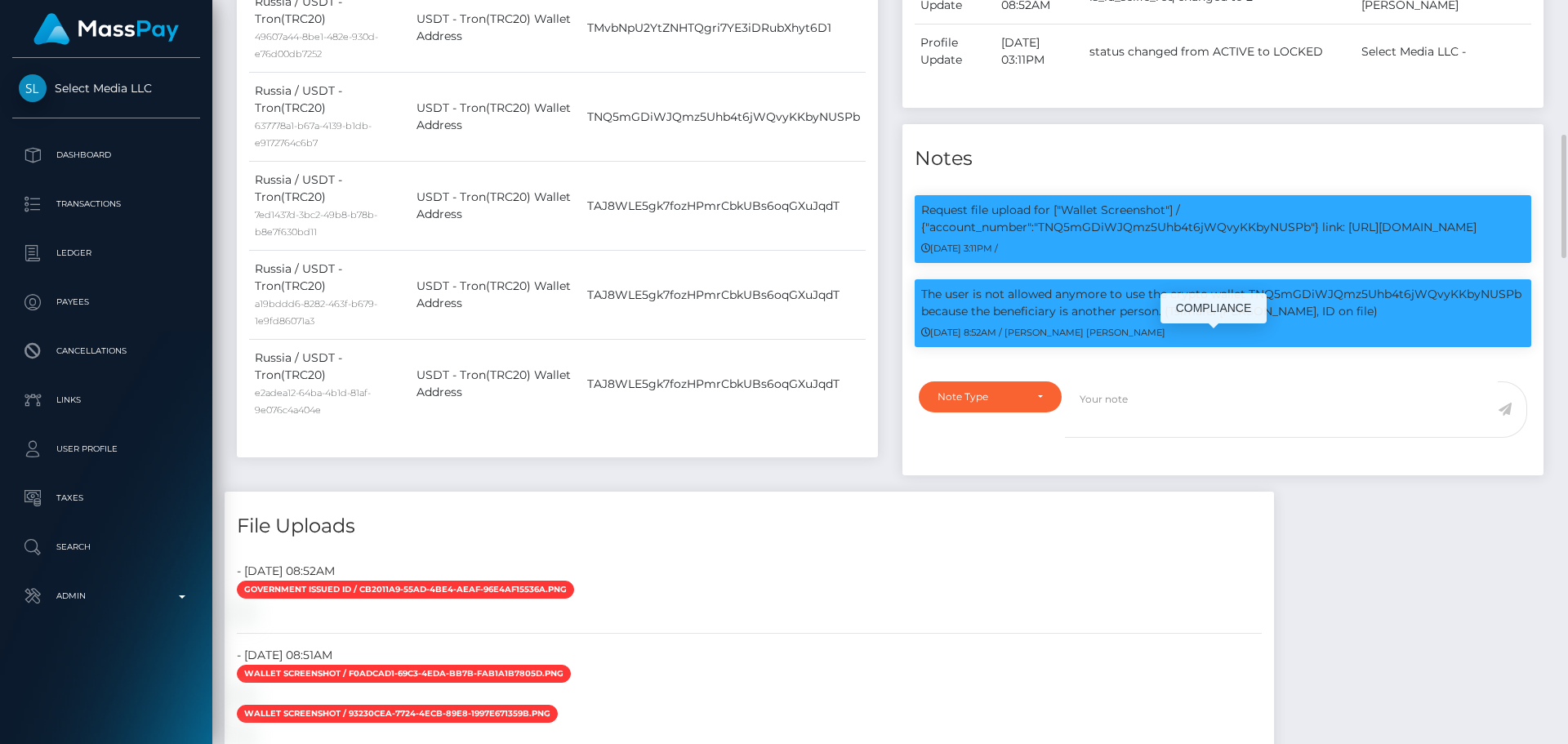
scroll to position [898, 0]
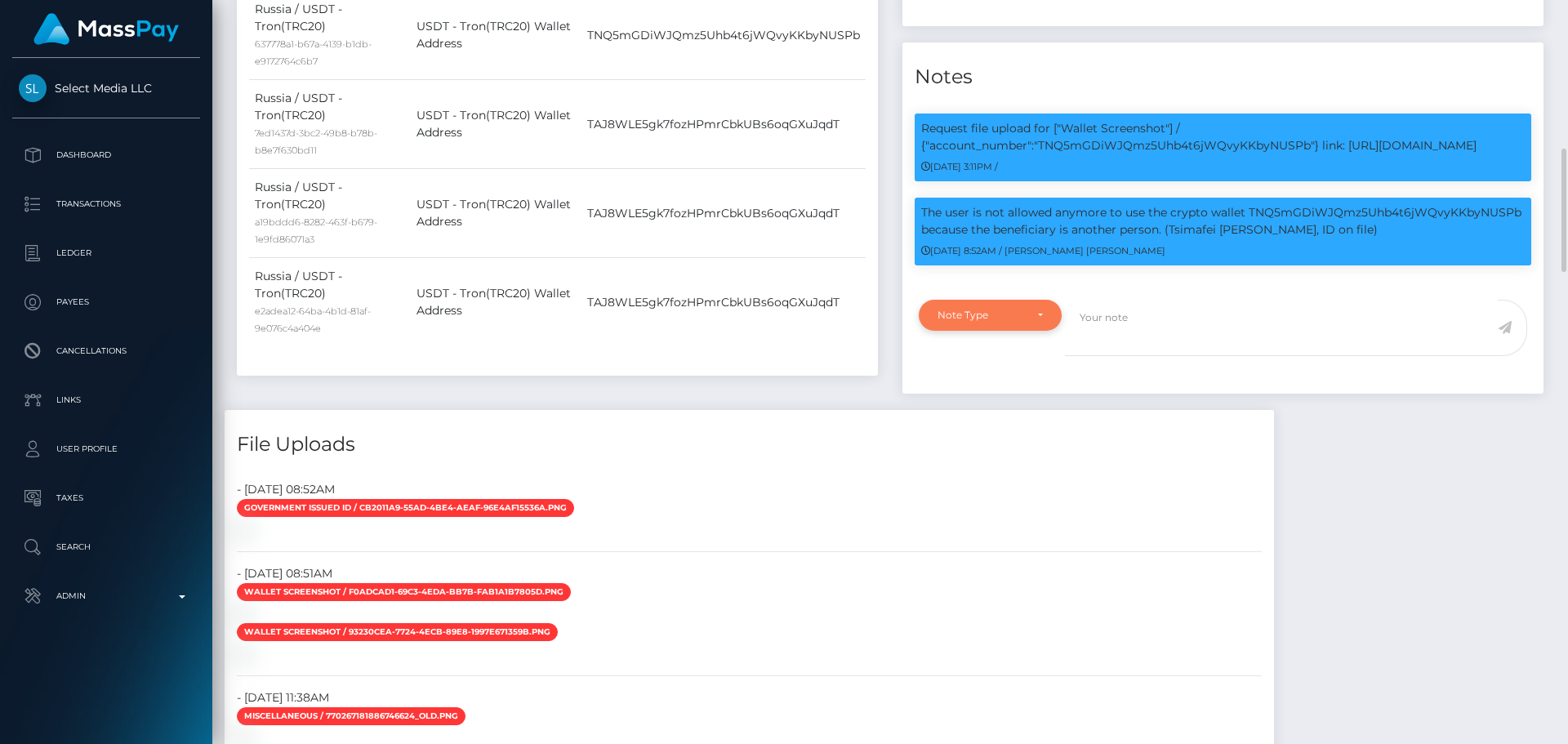
click at [1039, 322] on div "Note Type" at bounding box center [989, 315] width 105 height 13
click at [965, 401] on span "Compliance" at bounding box center [968, 393] width 60 height 15
select select "COMPLIANCE"
click at [1183, 356] on textarea at bounding box center [1281, 327] width 432 height 56
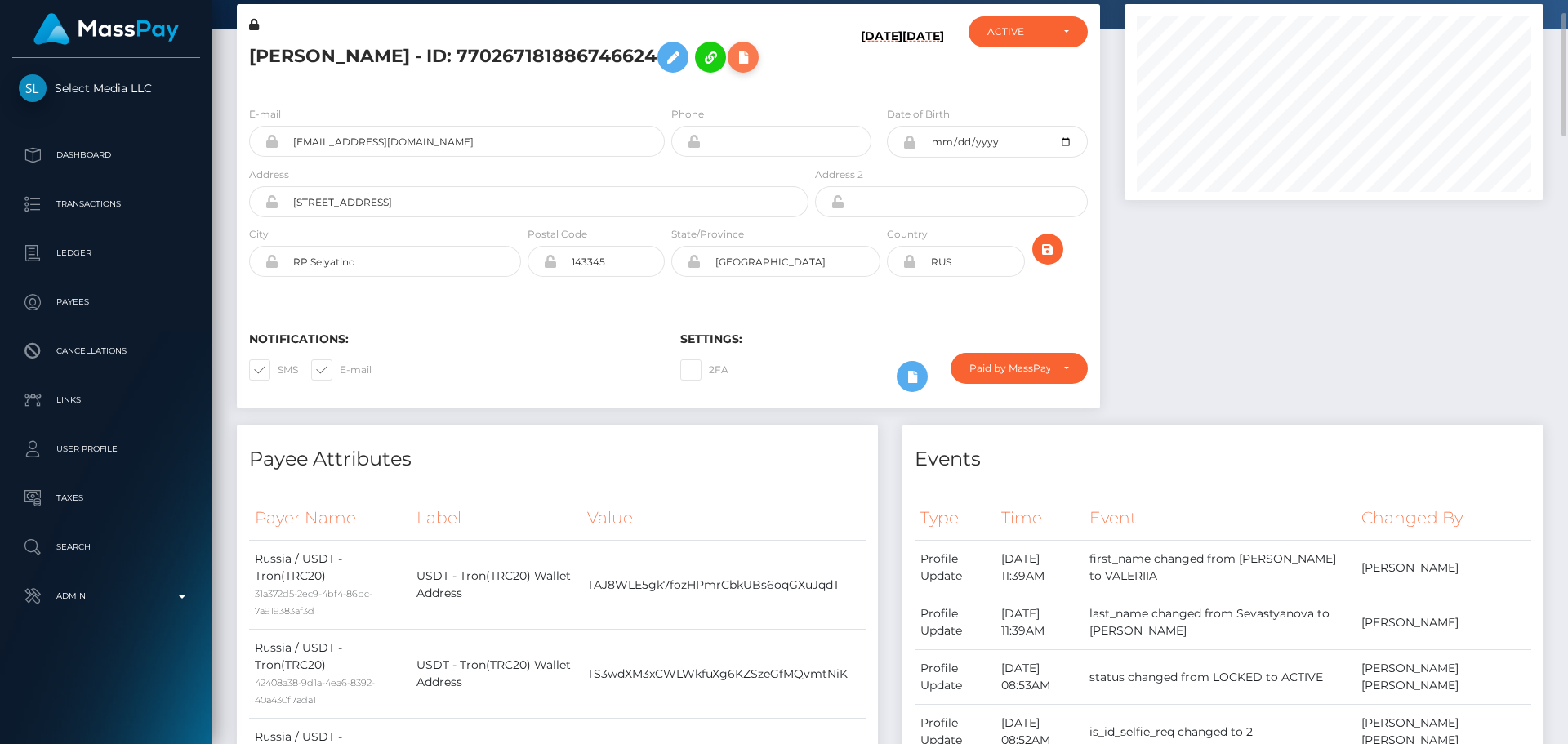
scroll to position [0, 0]
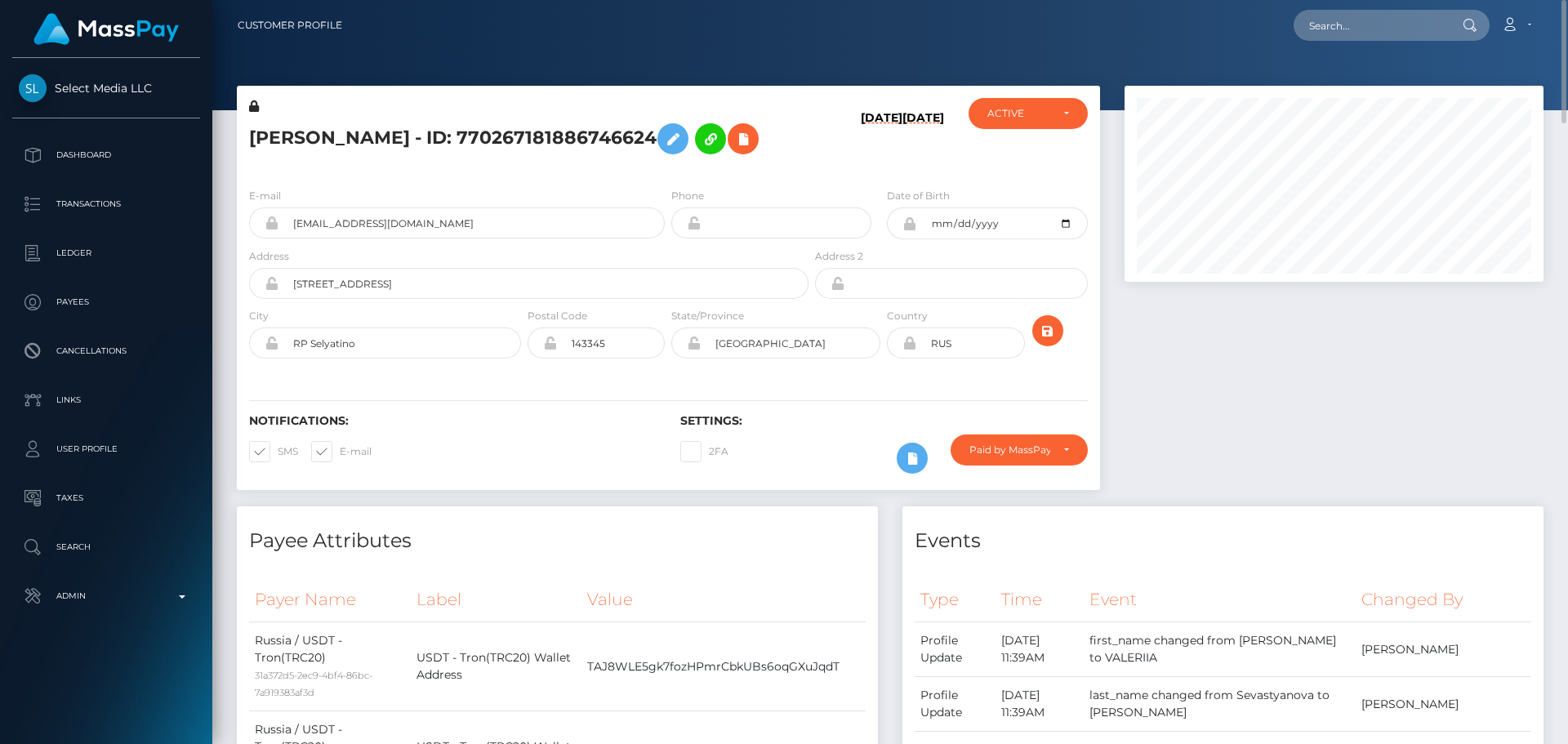
click at [287, 126] on h5 "VALERIIA ANDREEVNA MARTIUSHEVA - ID: 770267181886746624" at bounding box center [524, 138] width 550 height 47
drag, startPoint x: 287, startPoint y: 122, endPoint x: 384, endPoint y: 122, distance: 97.0
click at [384, 122] on h5 "VALERIIA ANDREEVNA MARTIUSHEVA - ID: 770267181886746624" at bounding box center [524, 138] width 550 height 47
click at [308, 124] on h5 "VALERIIA ANDREEVNA MARTIUSHEVA - ID: 770267181886746624" at bounding box center [524, 138] width 550 height 47
click at [284, 125] on h5 "VALERIIA ANDREEVNA MARTIUSHEVA - ID: 770267181886746624" at bounding box center [524, 138] width 550 height 47
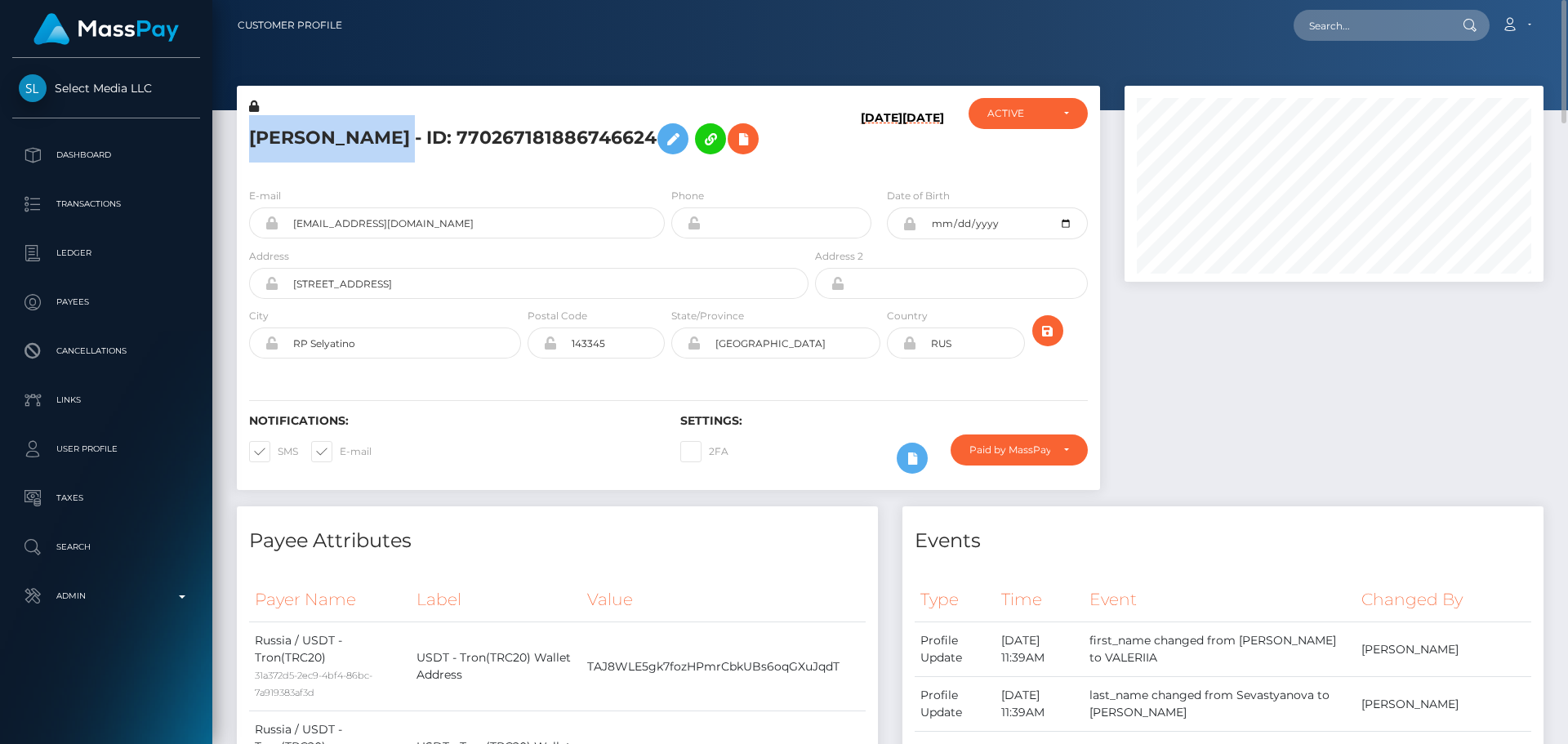
drag, startPoint x: 284, startPoint y: 125, endPoint x: 381, endPoint y: 124, distance: 97.0
click at [381, 124] on h5 "VALERIIA ANDREEVNA MARTIUSHEVA - ID: 770267181886746624" at bounding box center [524, 138] width 550 height 47
copy h5 "VALERIIA ANDREEVNA"
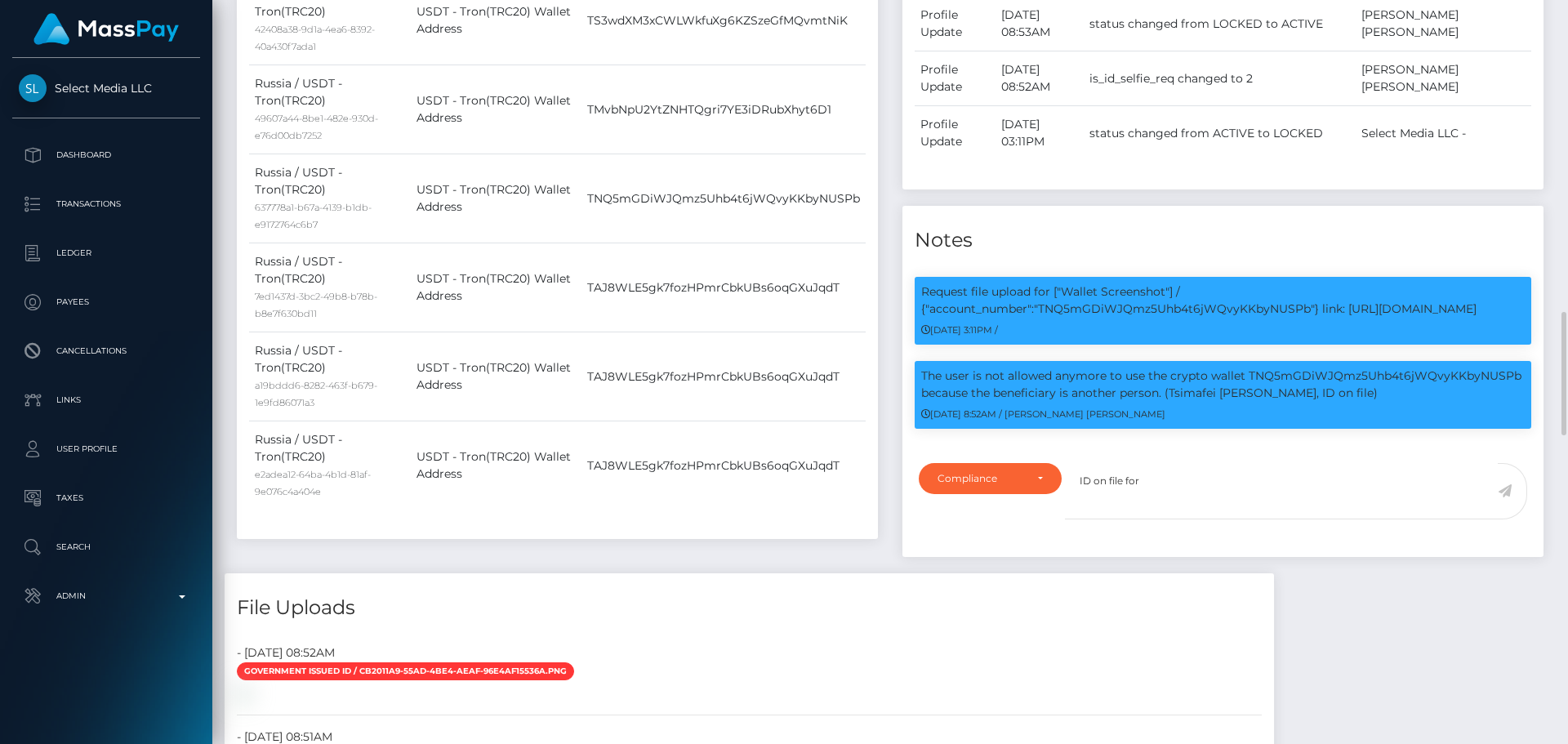
scroll to position [979, 0]
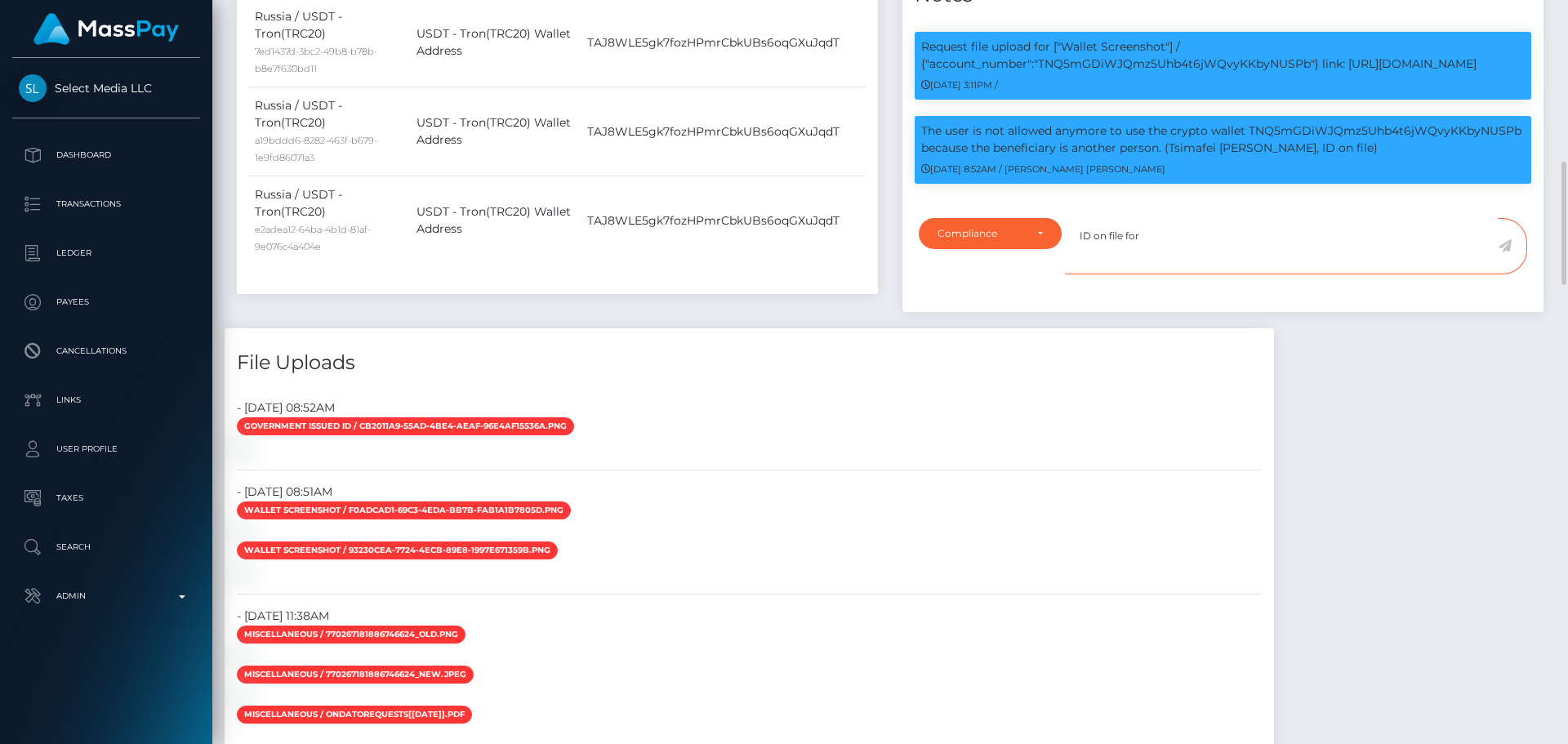
click at [1189, 274] on textarea "ID on file for" at bounding box center [1281, 245] width 432 height 56
paste textarea "VALERIIA ANDREEVNA"
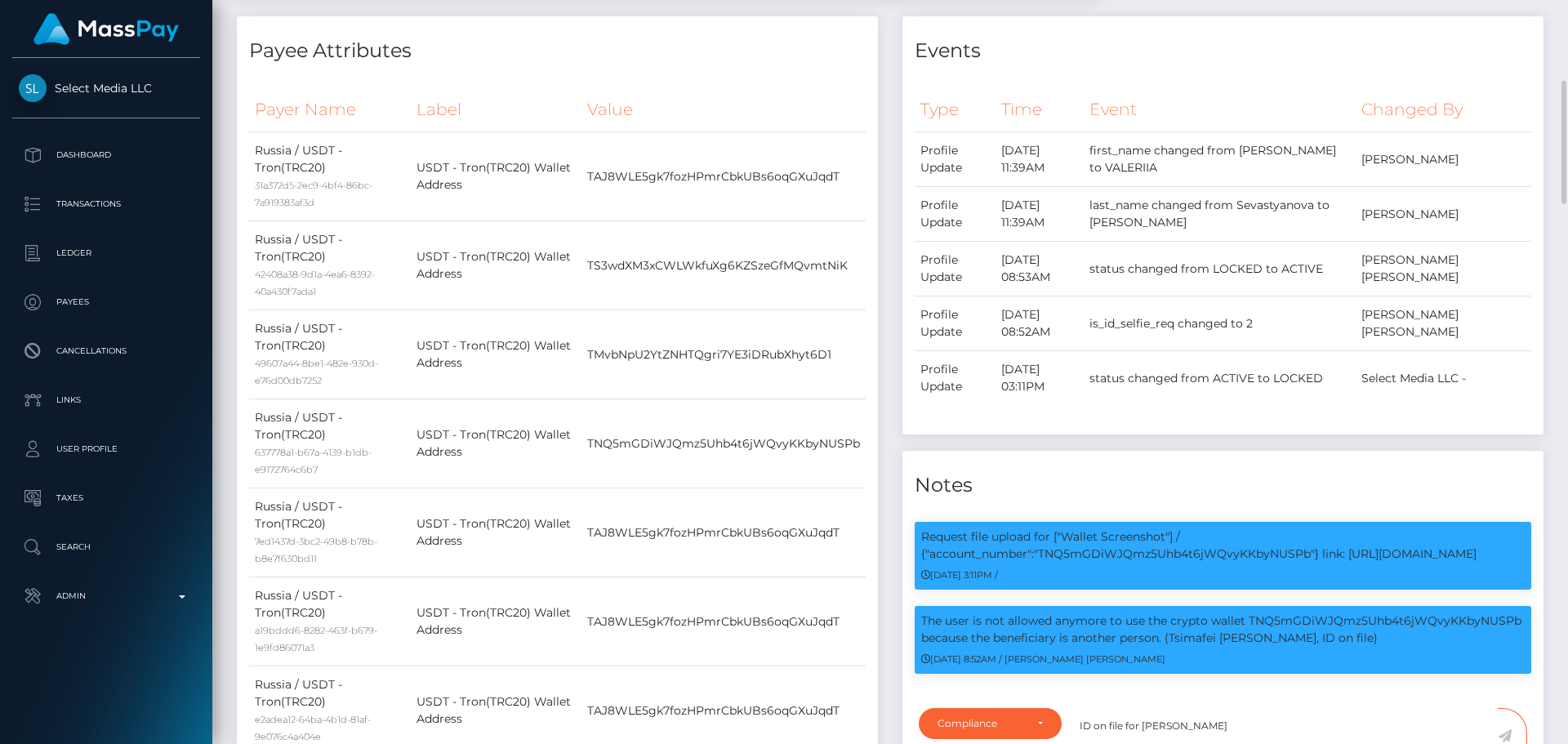
scroll to position [0, 0]
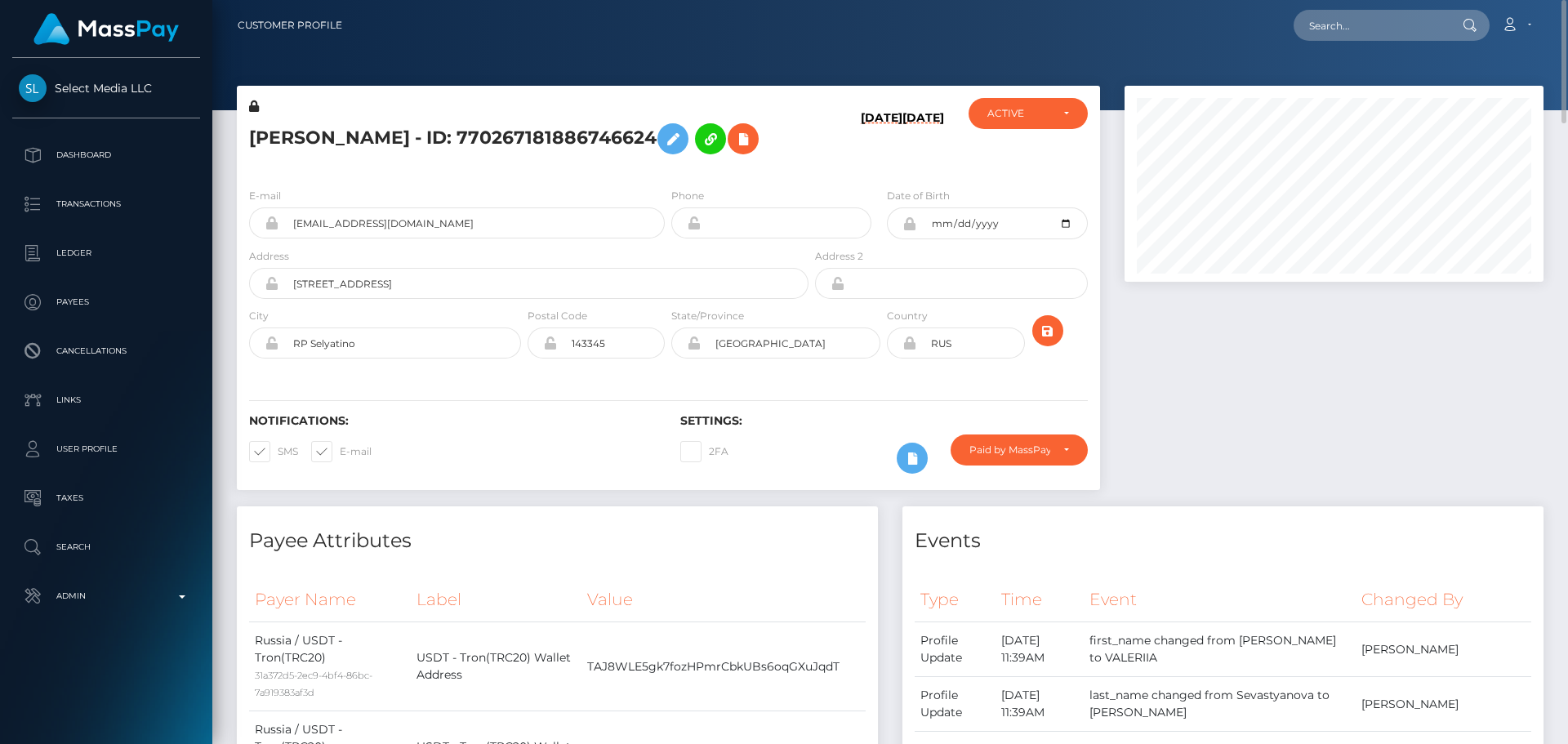
click at [527, 128] on h5 "VALERIIA ANDREEVNA MARTIUSHEVA - ID: 770267181886746624" at bounding box center [524, 138] width 550 height 47
copy h5 "MARTIUSHEVA"
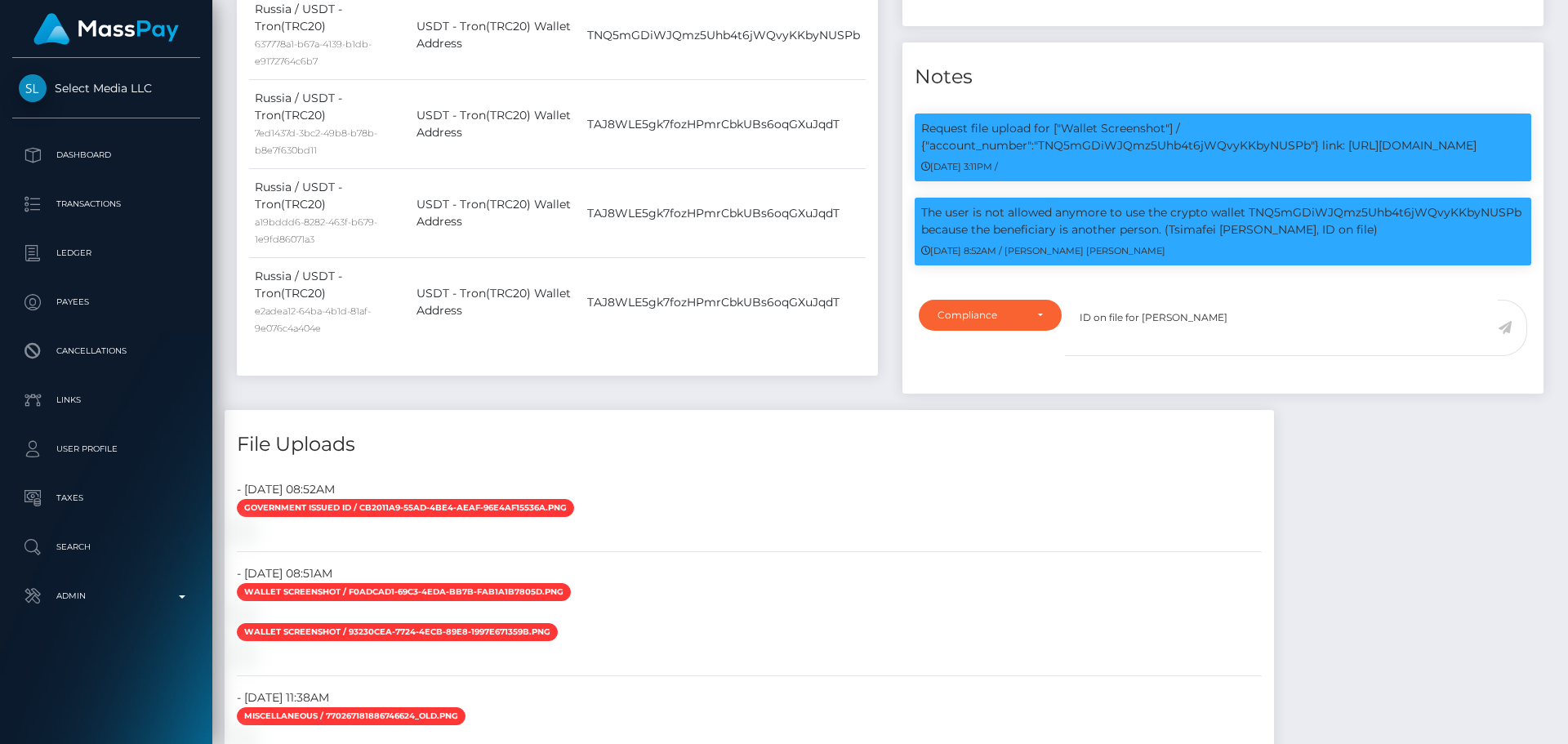
scroll to position [196, 420]
click at [1308, 356] on textarea "ID on file for VALERIIA ANDREEVNA" at bounding box center [1281, 327] width 432 height 56
paste textarea "MARTIUSHEVA"
click at [1462, 356] on textarea "ID on file for VALERIIA ANDREEVNA MARTIUSHEVA ( exp DNE iss RUS )." at bounding box center [1281, 327] width 432 height 56
type textarea "ID on file for VALERIIA ANDREEVNA MARTIUSHEVA ( exp DNE iss RUS ). Middle name …"
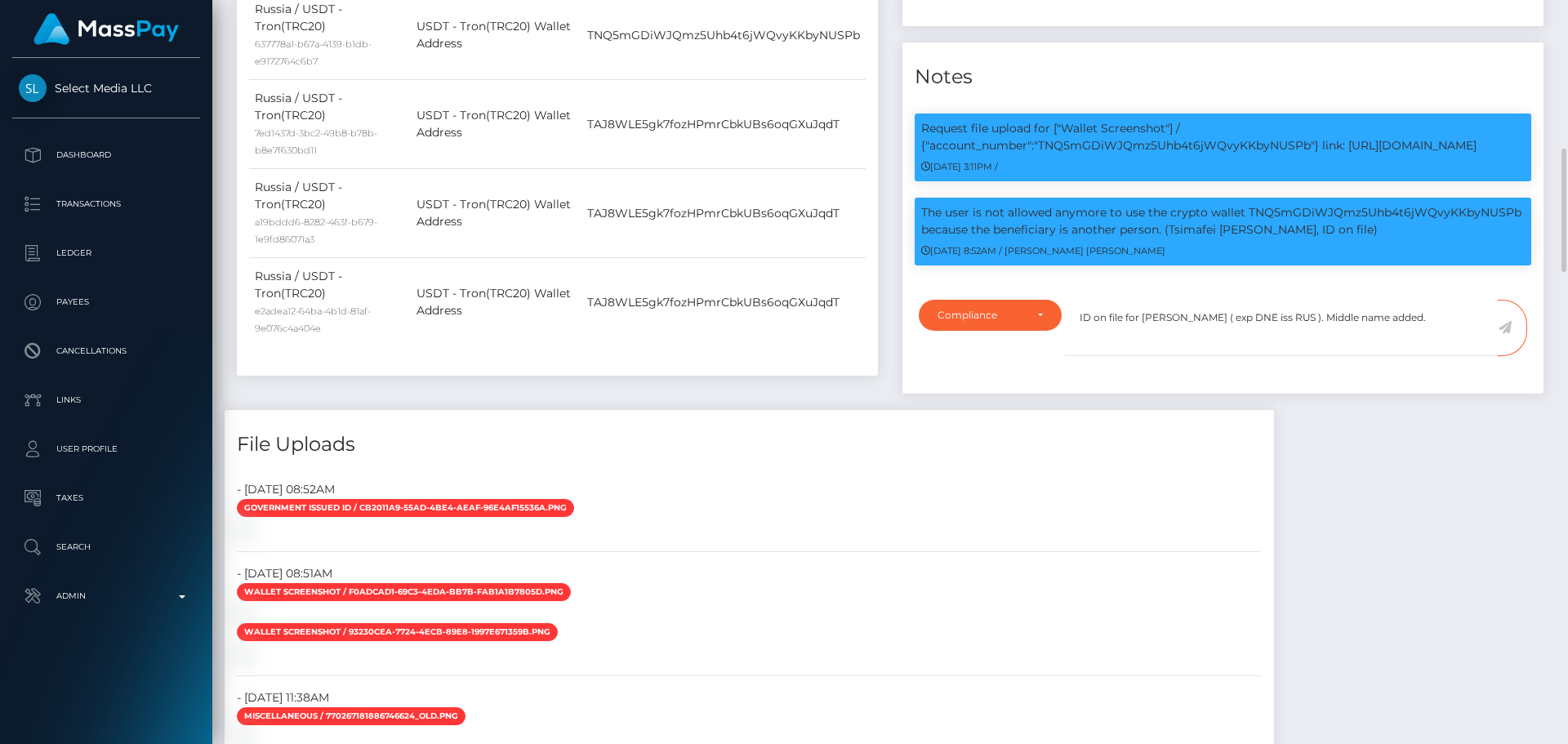
click at [1506, 334] on icon at bounding box center [1504, 326] width 14 height 13
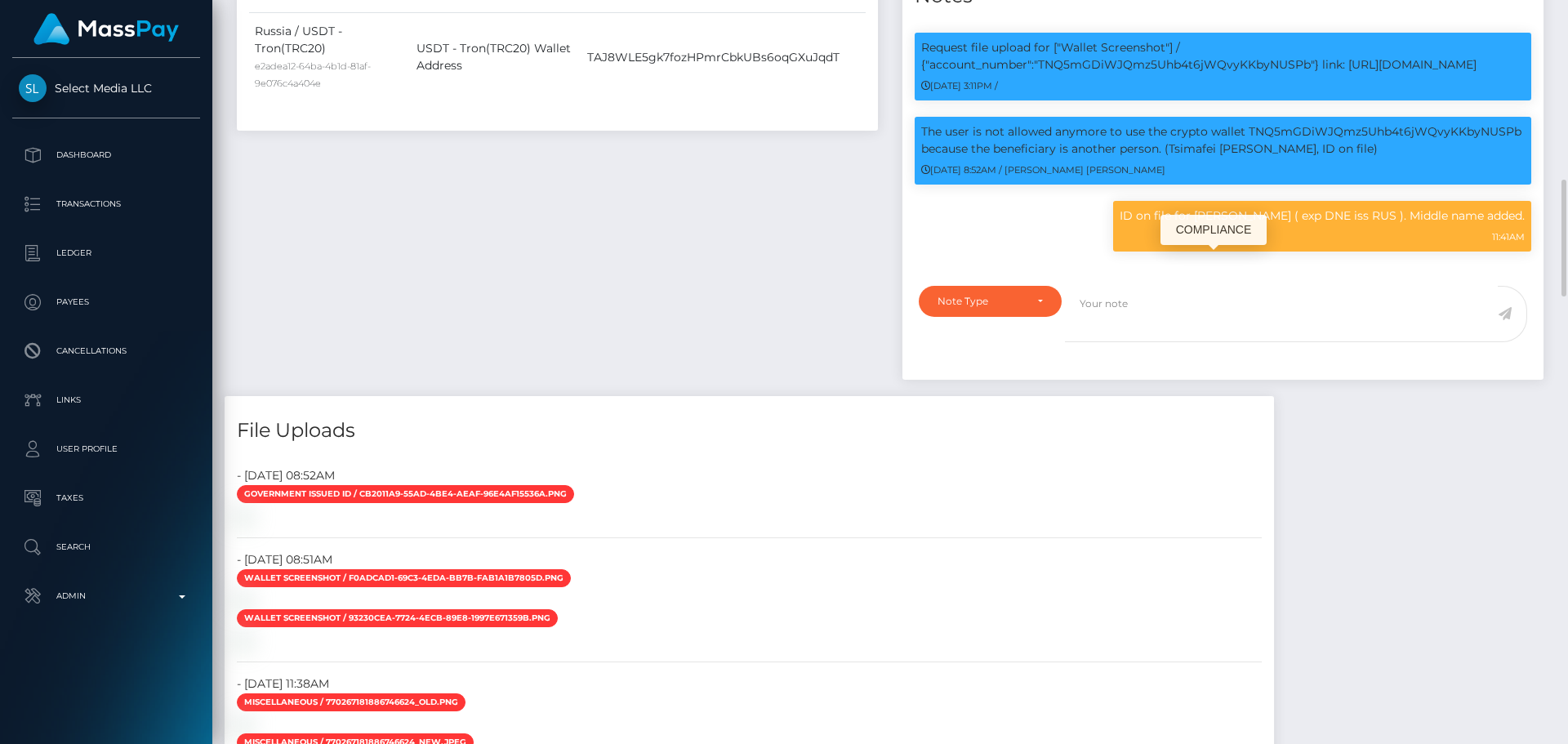
scroll to position [196, 420]
click at [1113, 252] on div "ID on file for VALERIIA ANDREEVNA MARTIUSHEVA ( exp DNE iss RUS ). Middle name …" at bounding box center [1322, 226] width 418 height 51
click at [1120, 224] on p "ID on file for [PERSON_NAME] ( exp DNE iss RUS ). Middle name added." at bounding box center [1322, 216] width 405 height 17
drag, startPoint x: 999, startPoint y: 262, endPoint x: 1397, endPoint y: 268, distance: 398.0
click at [1397, 224] on p "ID on file for [PERSON_NAME] ( exp DNE iss RUS ). Middle name added." at bounding box center [1322, 216] width 405 height 17
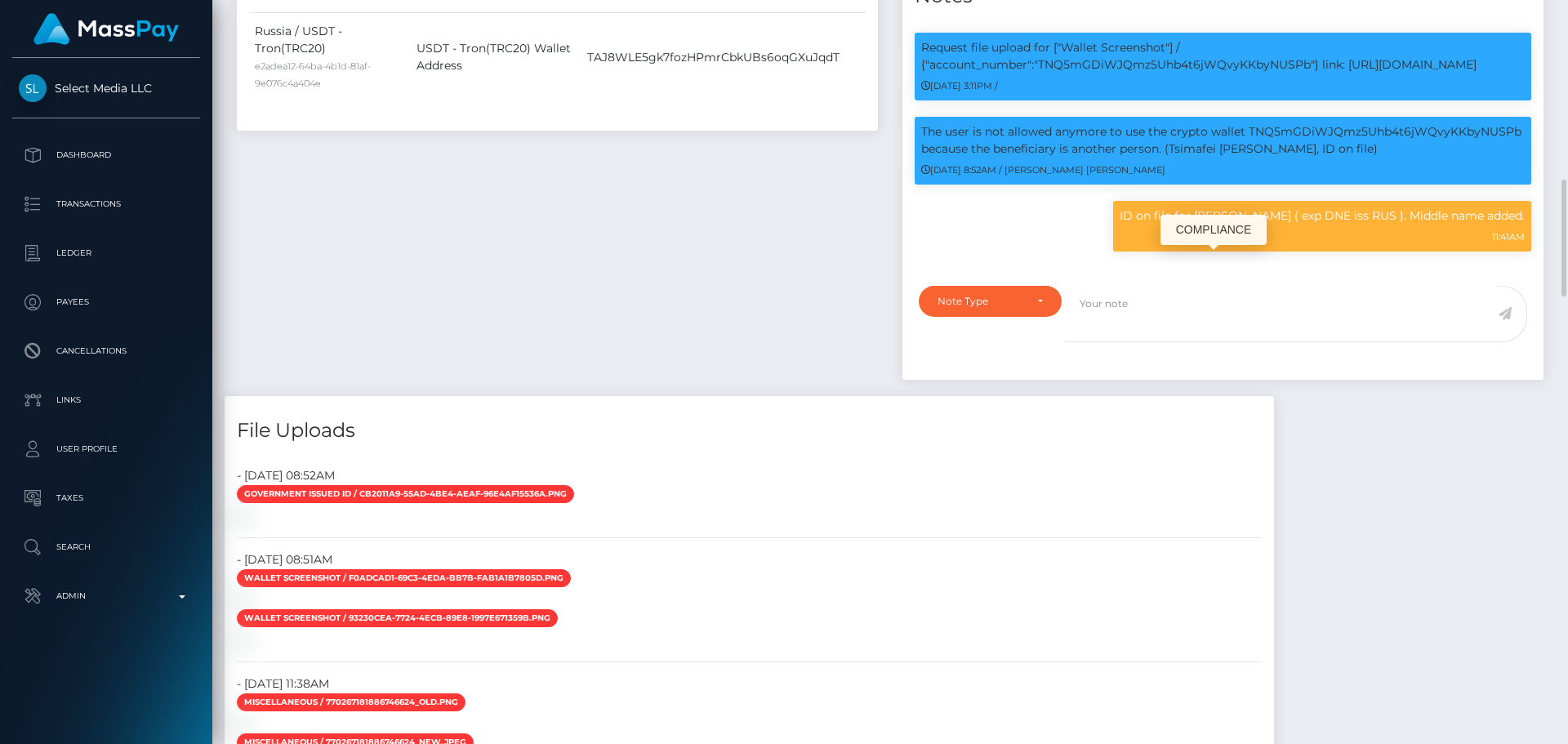
copy p "ID on file for VALERIIA ANDREEVNA MARTIUSHEVA ( exp DNE iss RUS )"
click at [1165, 342] on textarea at bounding box center [1281, 313] width 432 height 56
paste textarea "ID on file for VALERIIA ANDREEVNA MARTIUSHEVA ( exp DNE iss RUS )"
type textarea "ID on file for VALERIIA ANDREEVNA MARTIUSHEVA ( exp DNE iss RUS )"
click at [1031, 308] on div "Note Type" at bounding box center [989, 301] width 105 height 13
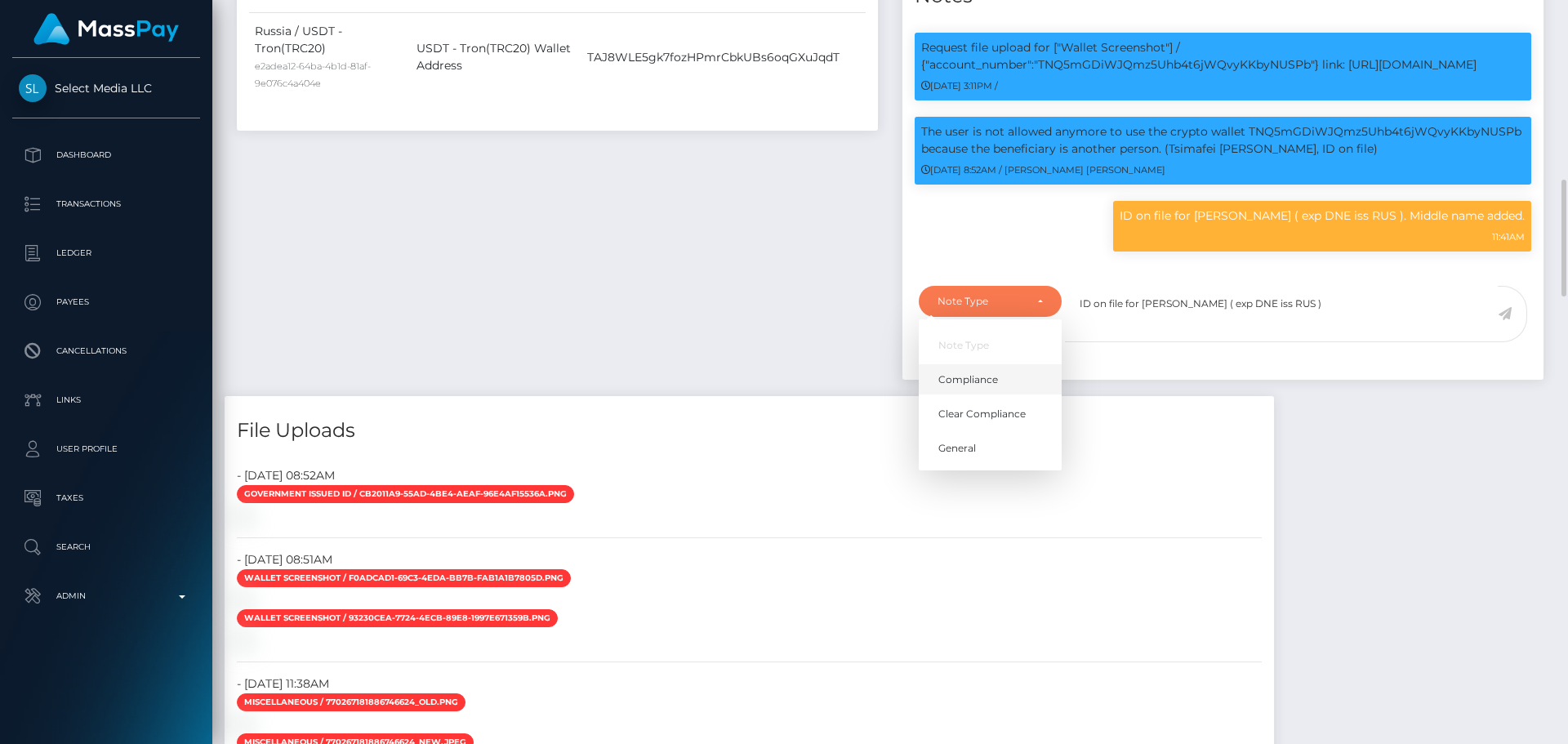
click at [999, 394] on link "Compliance" at bounding box center [990, 378] width 143 height 30
select select "COMPLIANCE"
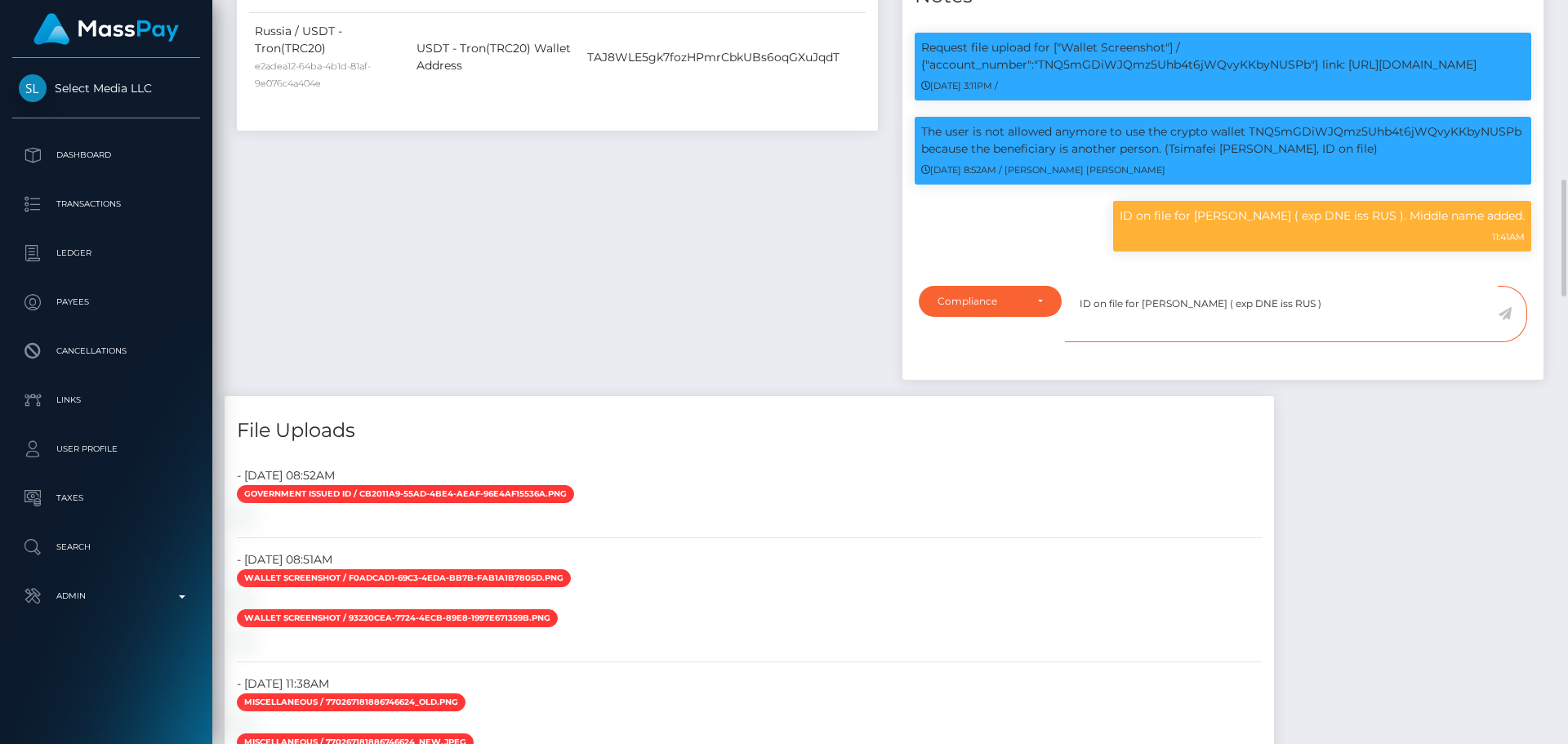
click at [1442, 342] on textarea "ID on file for VALERIIA ANDREEVNA MARTIUSHEVA ( exp DNE iss RUS )" at bounding box center [1281, 313] width 432 height 56
click at [1289, 342] on textarea "ID on file for VALERIIA ANDREEVNA MARTIUSHEVA ( exp DNE iss RUS )." at bounding box center [1281, 313] width 432 height 56
paste textarea "SEVASTYANOVA"
click at [1453, 342] on textarea "ID on file for [PERSON_NAME] ( exp DNE iss RUS )." at bounding box center [1281, 313] width 432 height 56
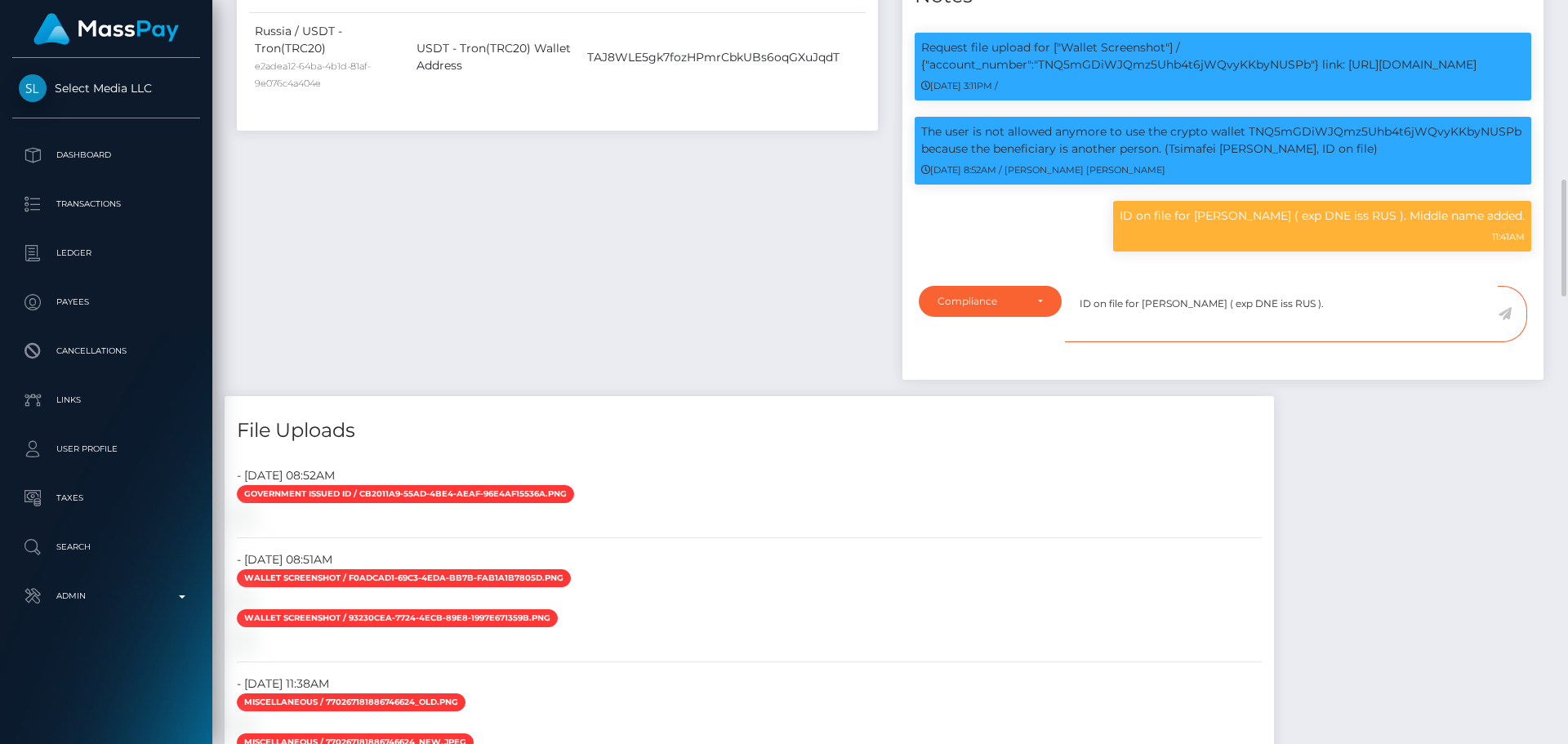
type textarea "ID on file for [PERSON_NAME] ( exp DNE iss RUS )."
click at [1505, 320] on icon at bounding box center [1504, 313] width 14 height 13
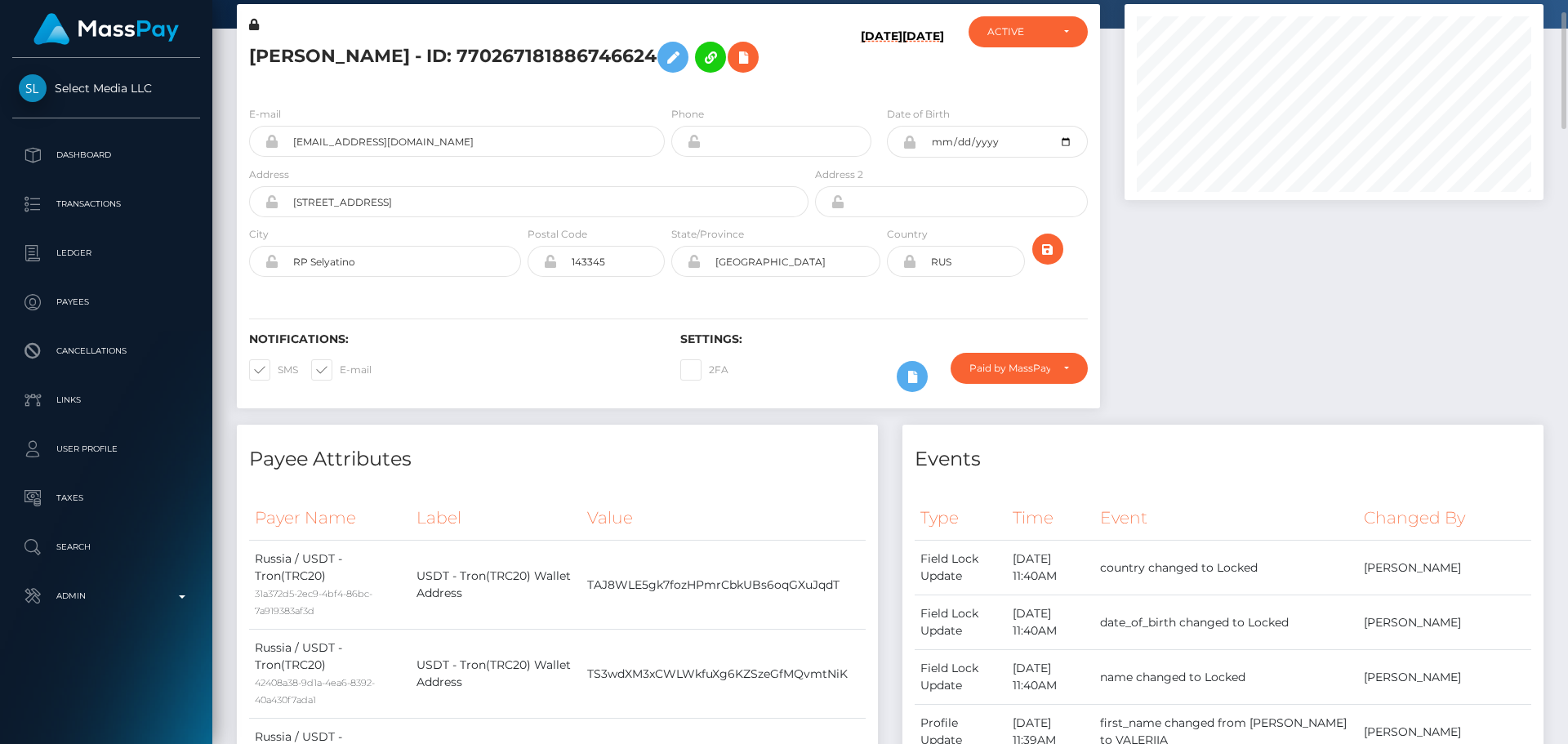
scroll to position [0, 0]
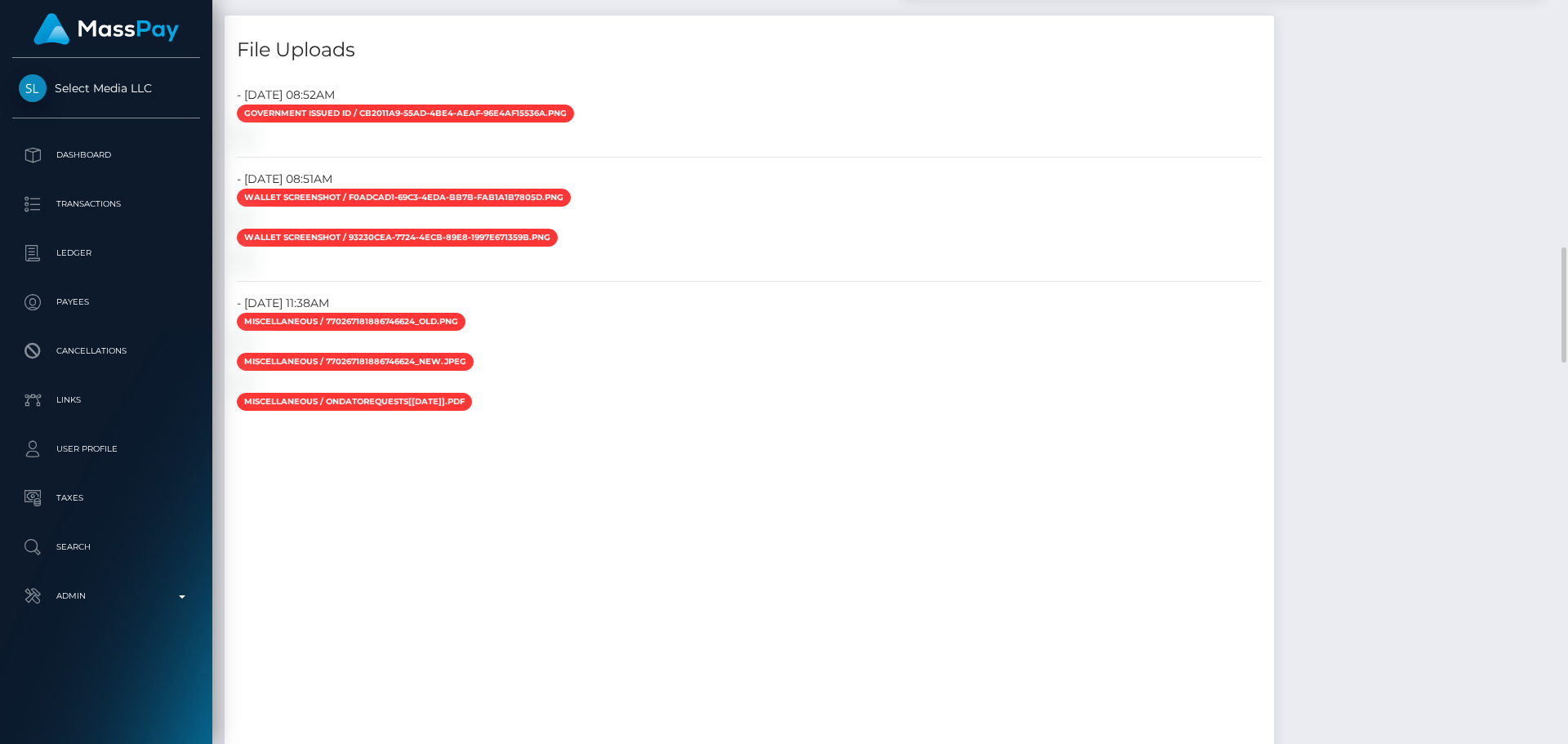
scroll to position [1509, 0]
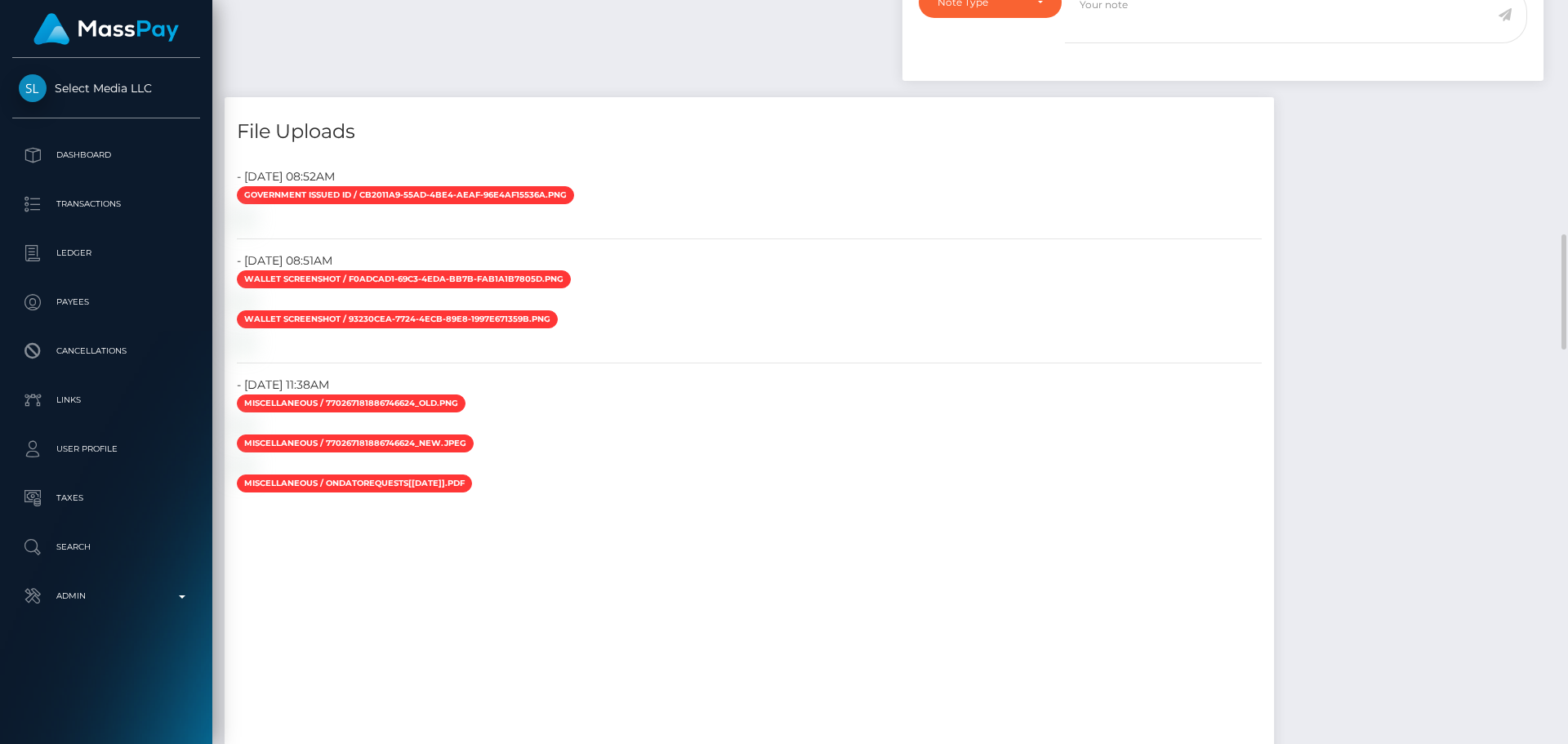
click at [1010, 225] on div at bounding box center [749, 216] width 1049 height 17
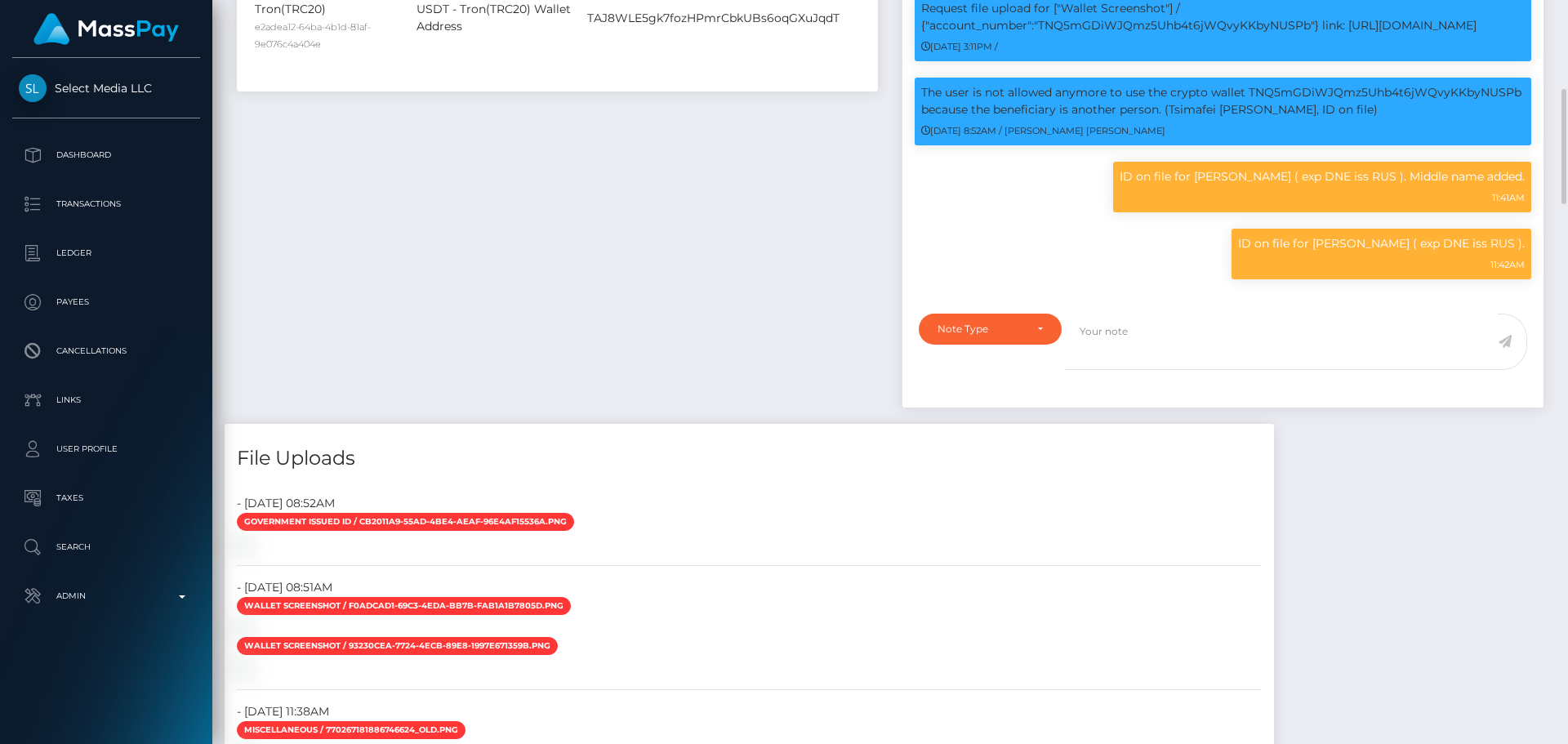
scroll to position [1101, 0]
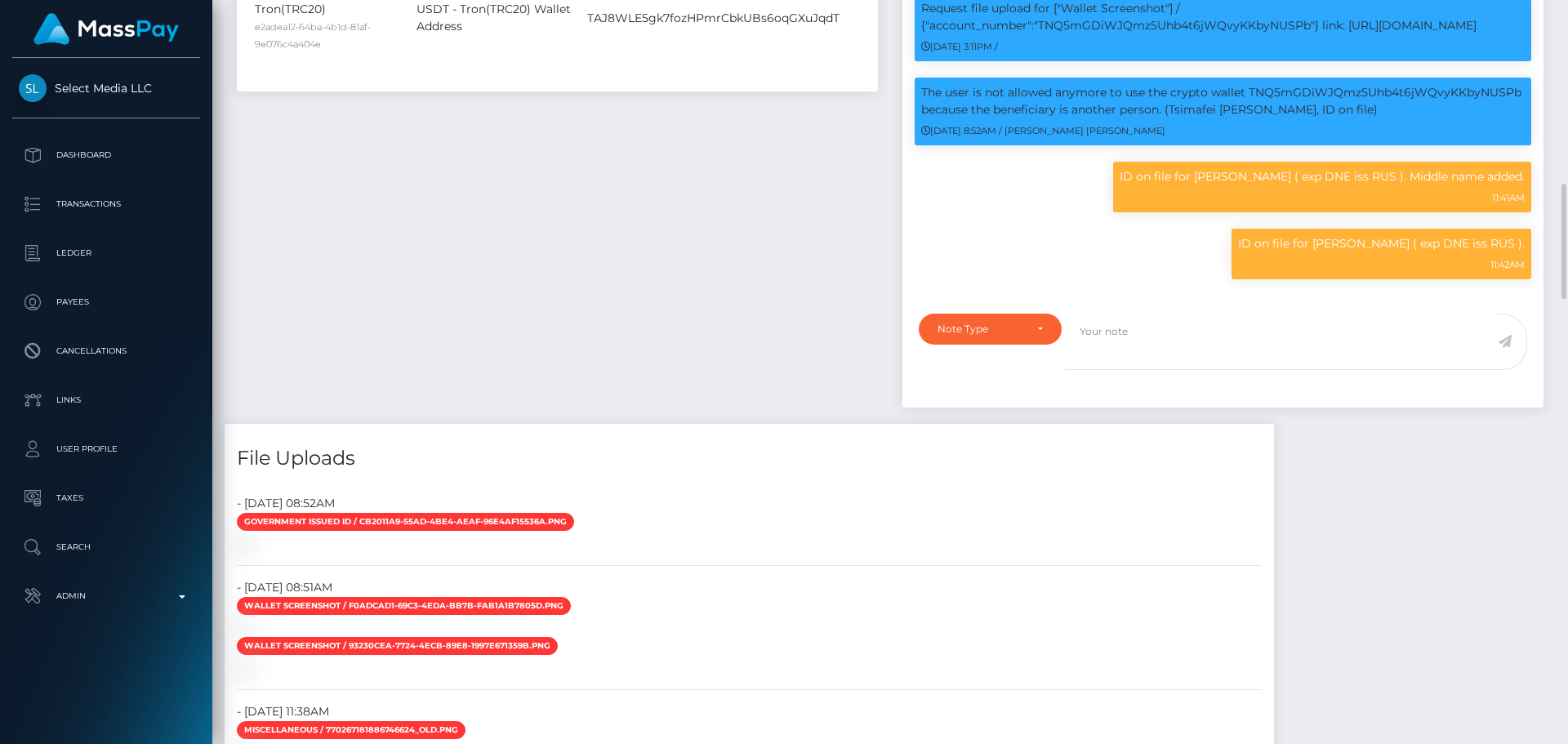
scroll to position [1264, 0]
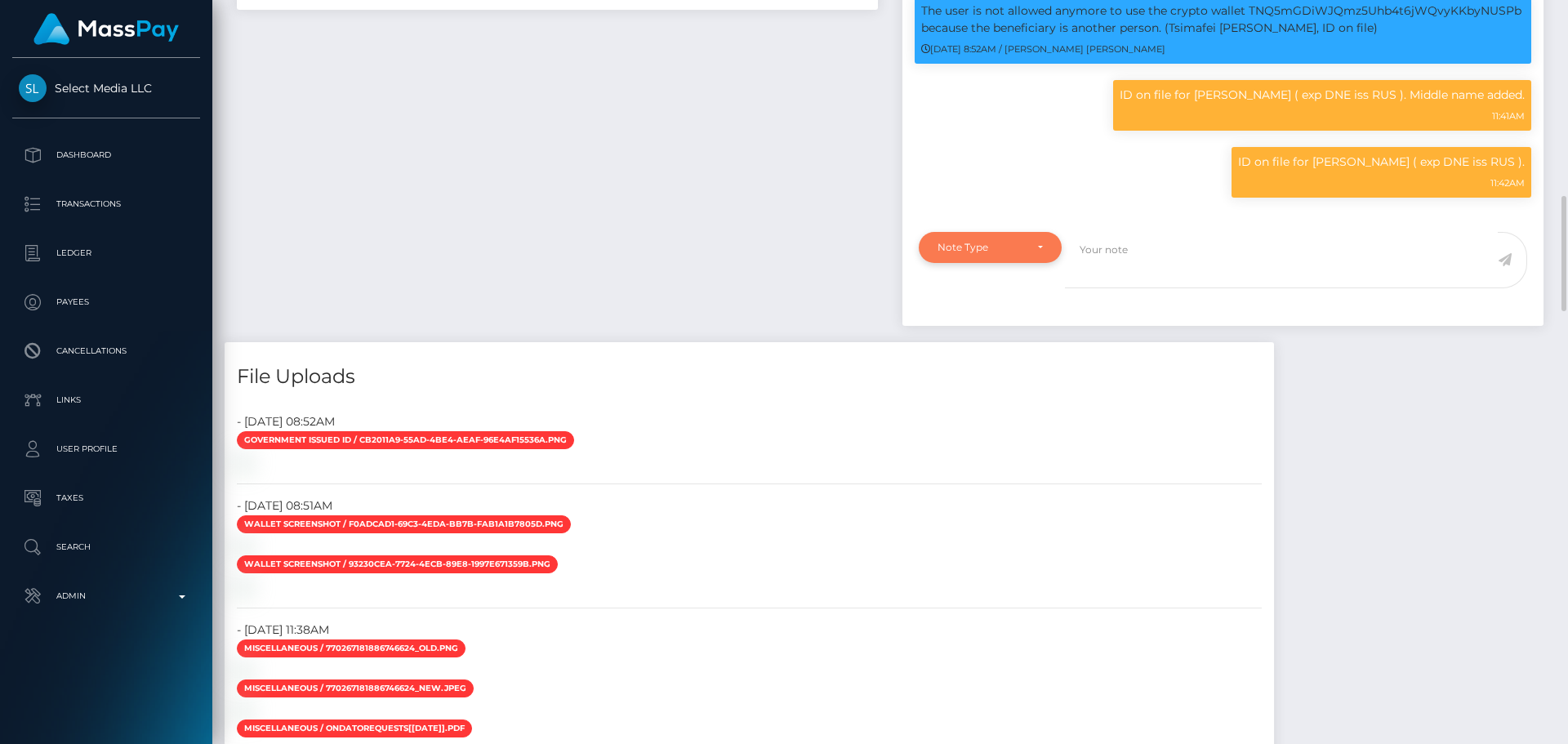
drag, startPoint x: 1044, startPoint y: 305, endPoint x: 1035, endPoint y: 299, distance: 10.8
click at [1043, 263] on div "Note Type" at bounding box center [990, 248] width 143 height 31
click at [989, 333] on span "Compliance" at bounding box center [968, 325] width 60 height 15
select select "COMPLIANCE"
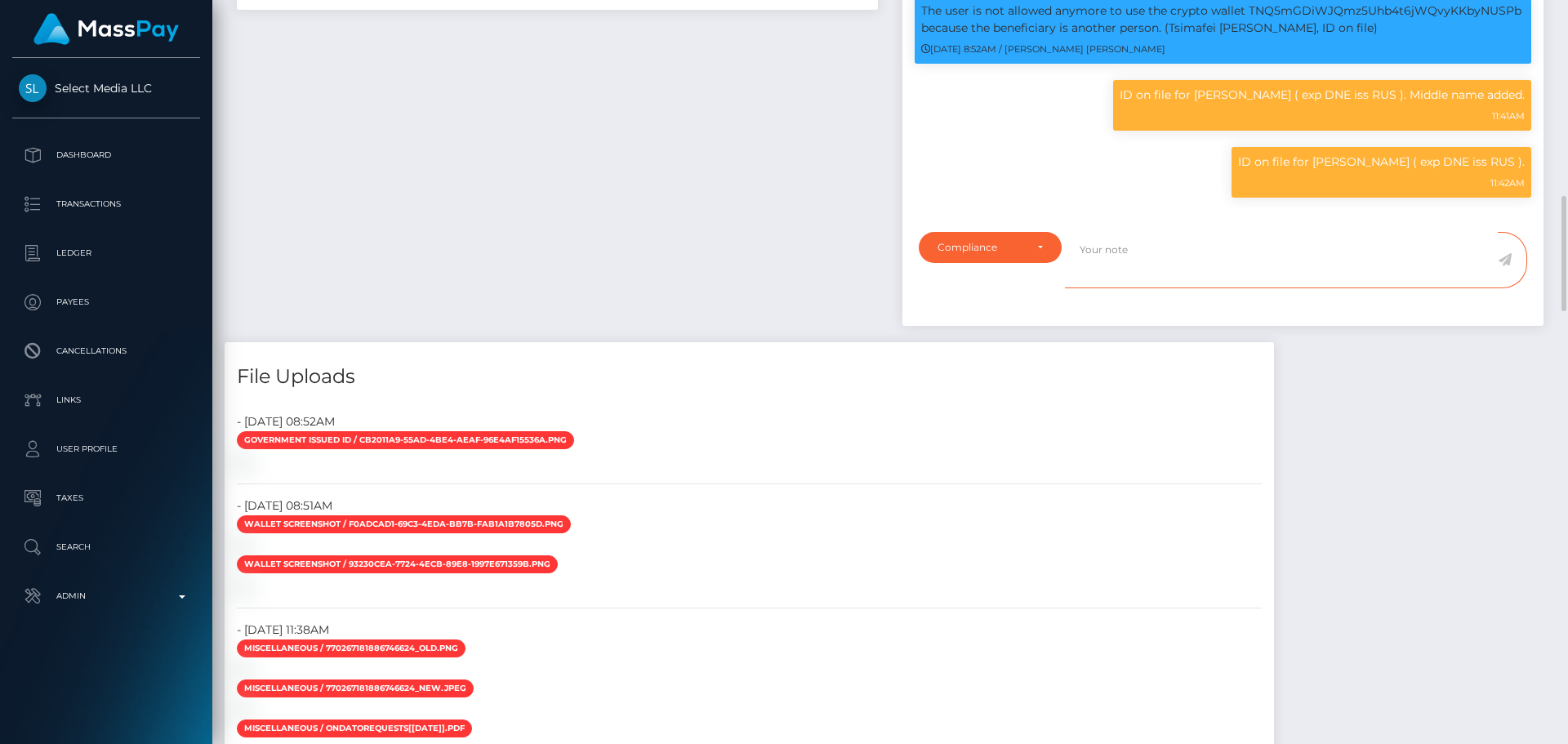
click at [1180, 288] on textarea at bounding box center [1281, 260] width 432 height 56
click at [1239, 171] on p "ID on file for VALERIIA ANDREEVNA SEVASTYANOVA ( exp DNE iss RUS )." at bounding box center [1382, 162] width 286 height 17
drag, startPoint x: 1207, startPoint y: 213, endPoint x: 1356, endPoint y: 210, distance: 149.0
click at [1356, 171] on p "ID on file for VALERIIA ANDREEVNA SEVASTYANOVA ( exp DNE iss RUS )." at bounding box center [1382, 162] width 286 height 17
copy p "VALERIIA ANDREEVNA SEVASTYANOVA"
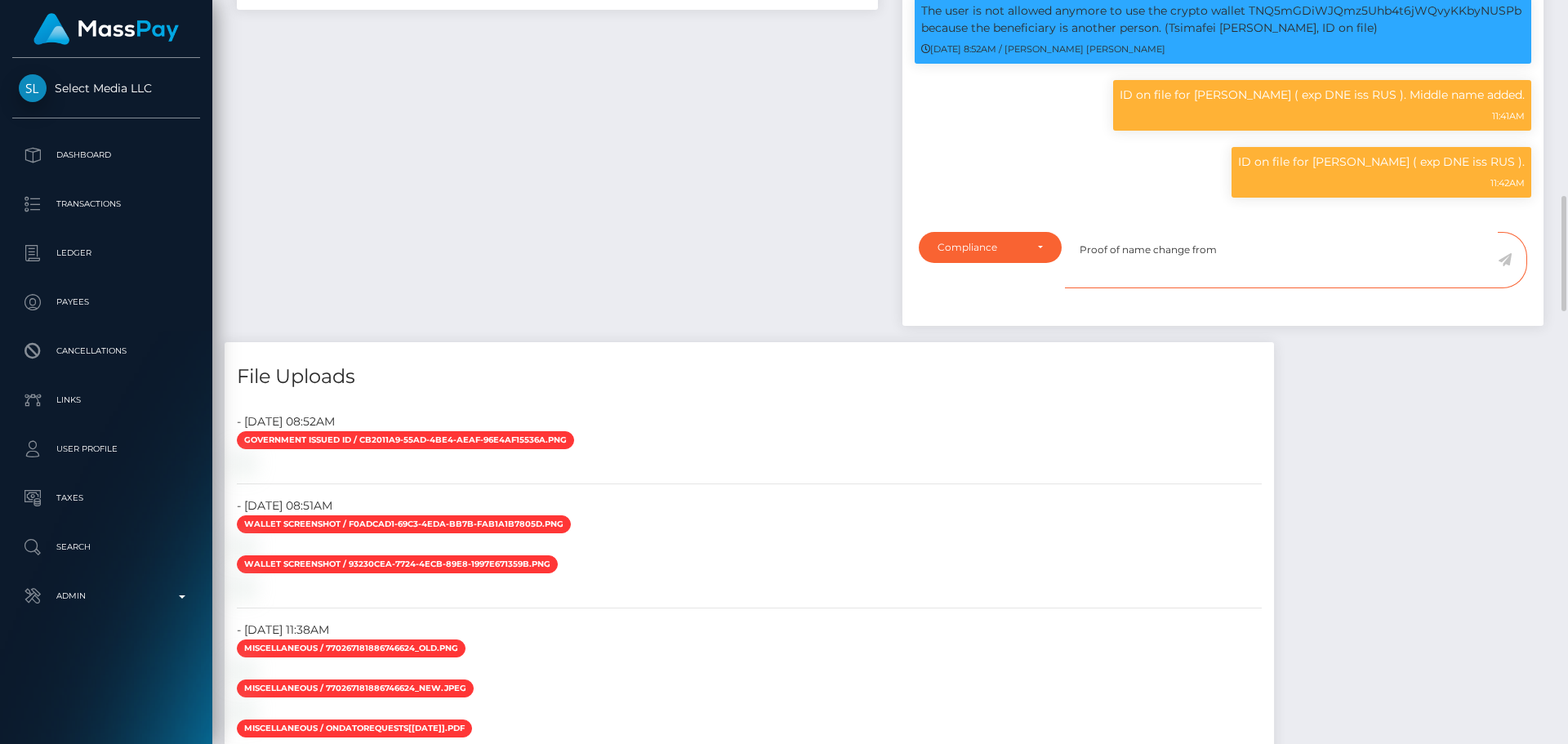
click at [1285, 288] on textarea "Proof of name change from" at bounding box center [1281, 260] width 432 height 56
paste textarea "VALERIIA ANDREEVNA SEVASTYANOVA"
click at [1120, 104] on p "ID on file for VALERIIA ANDREEVNA MARTIUSHEVA ( exp DNE iss RUS ). Middle name …" at bounding box center [1322, 94] width 405 height 17
drag, startPoint x: 1092, startPoint y: 143, endPoint x: 1234, endPoint y: 144, distance: 142.0
click at [1234, 104] on p "ID on file for VALERIIA ANDREEVNA MARTIUSHEVA ( exp DNE iss RUS ). Middle name …" at bounding box center [1322, 94] width 405 height 17
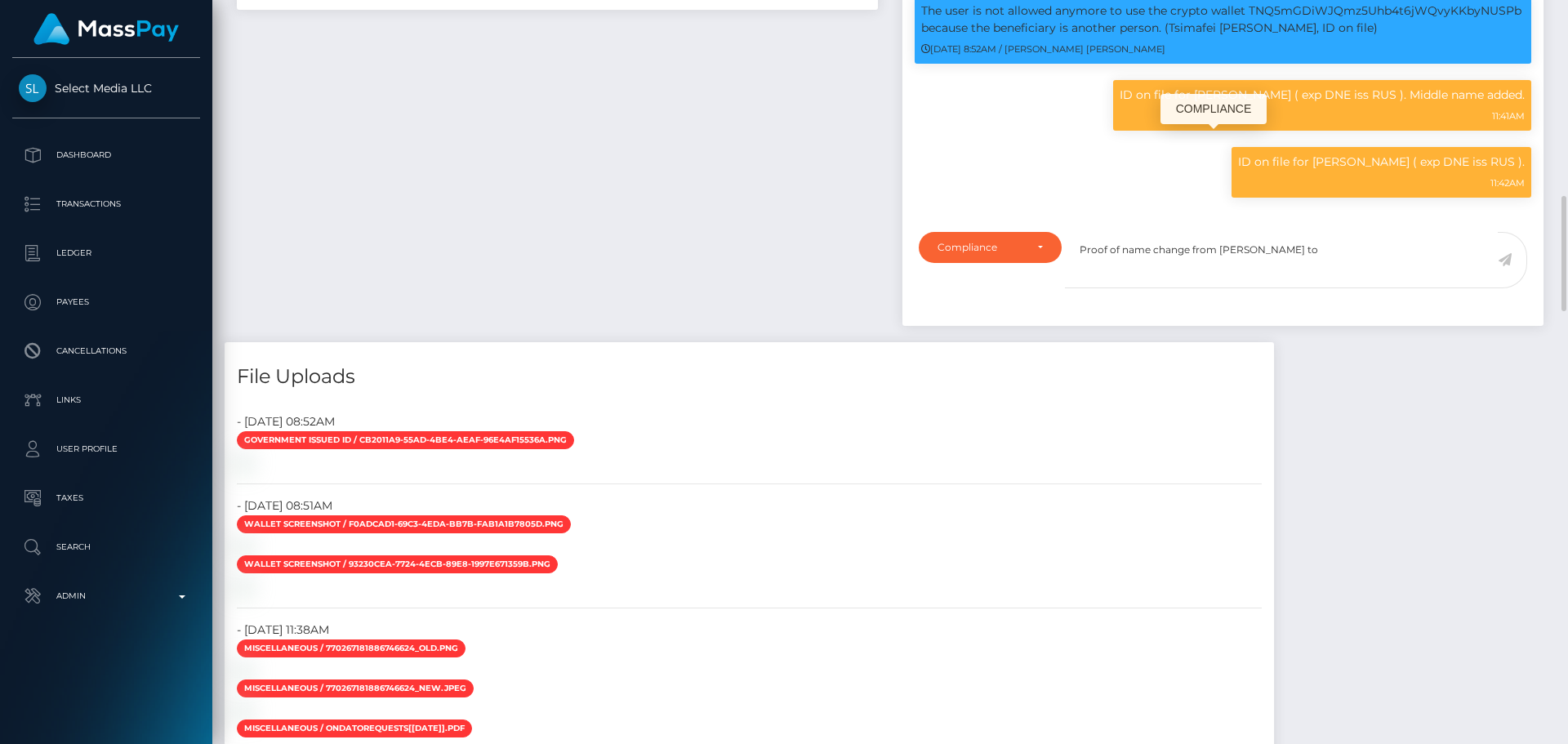
copy p "VALERIIA ANDREEVNA MARTIUSHEVA"
click at [1443, 288] on textarea "Proof of name change from VALERIIA ANDREEVNA SEVASTYANOVA to" at bounding box center [1281, 260] width 432 height 56
paste textarea "VALERIIA ANDREEVNA MARTIUSHEVA"
type textarea "Proof of name change from VALERIIA ANDREEVNA SEVASTYANOVA to VALERIIA ANDREEVNA…"
click at [1512, 288] on span at bounding box center [1512, 260] width 29 height 56
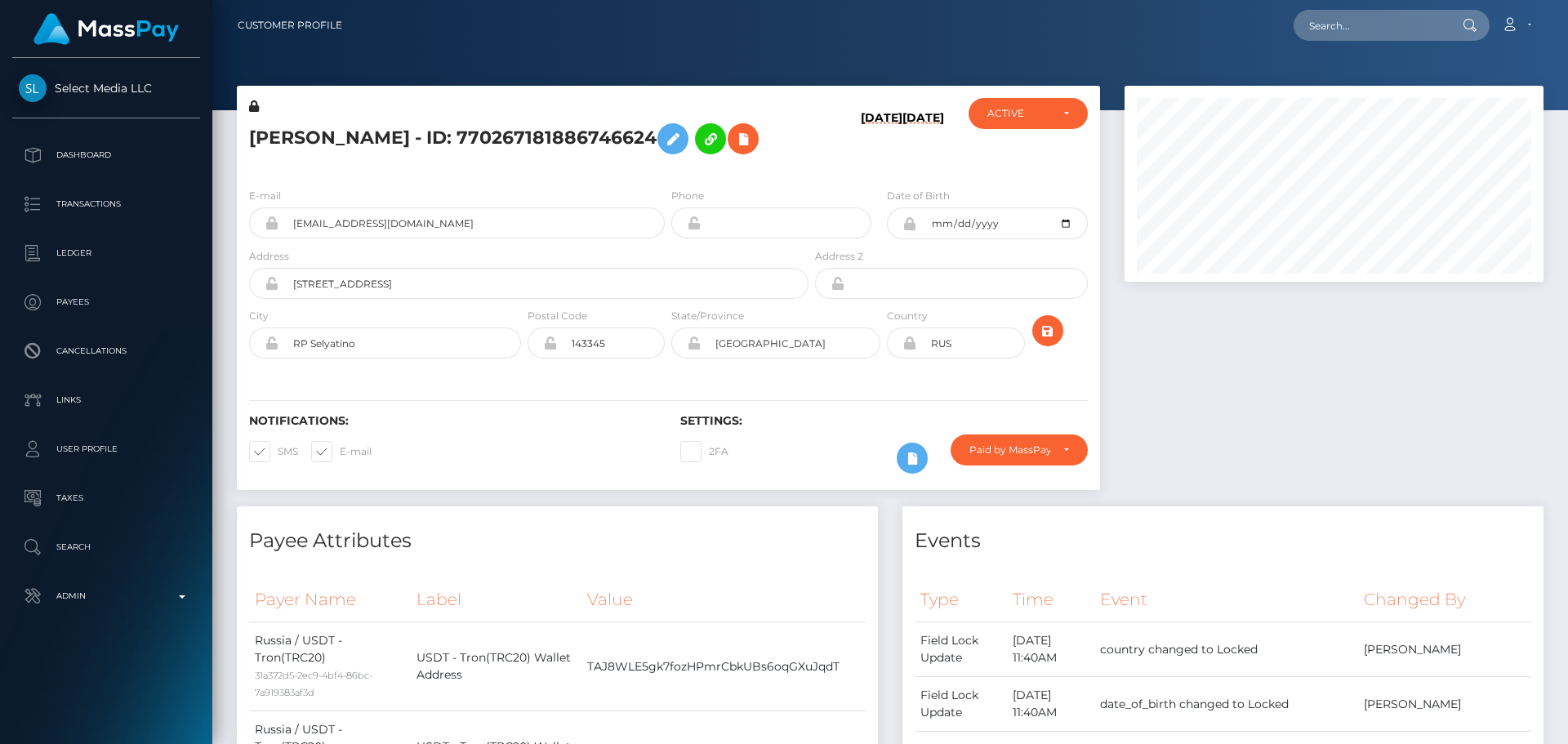
scroll to position [196, 420]
click at [692, 146] on h5 "[PERSON_NAME] - ID: 770267181886746624" at bounding box center [524, 138] width 550 height 47
click at [1046, 462] on div "Paid by MassPay" at bounding box center [1019, 450] width 137 height 31
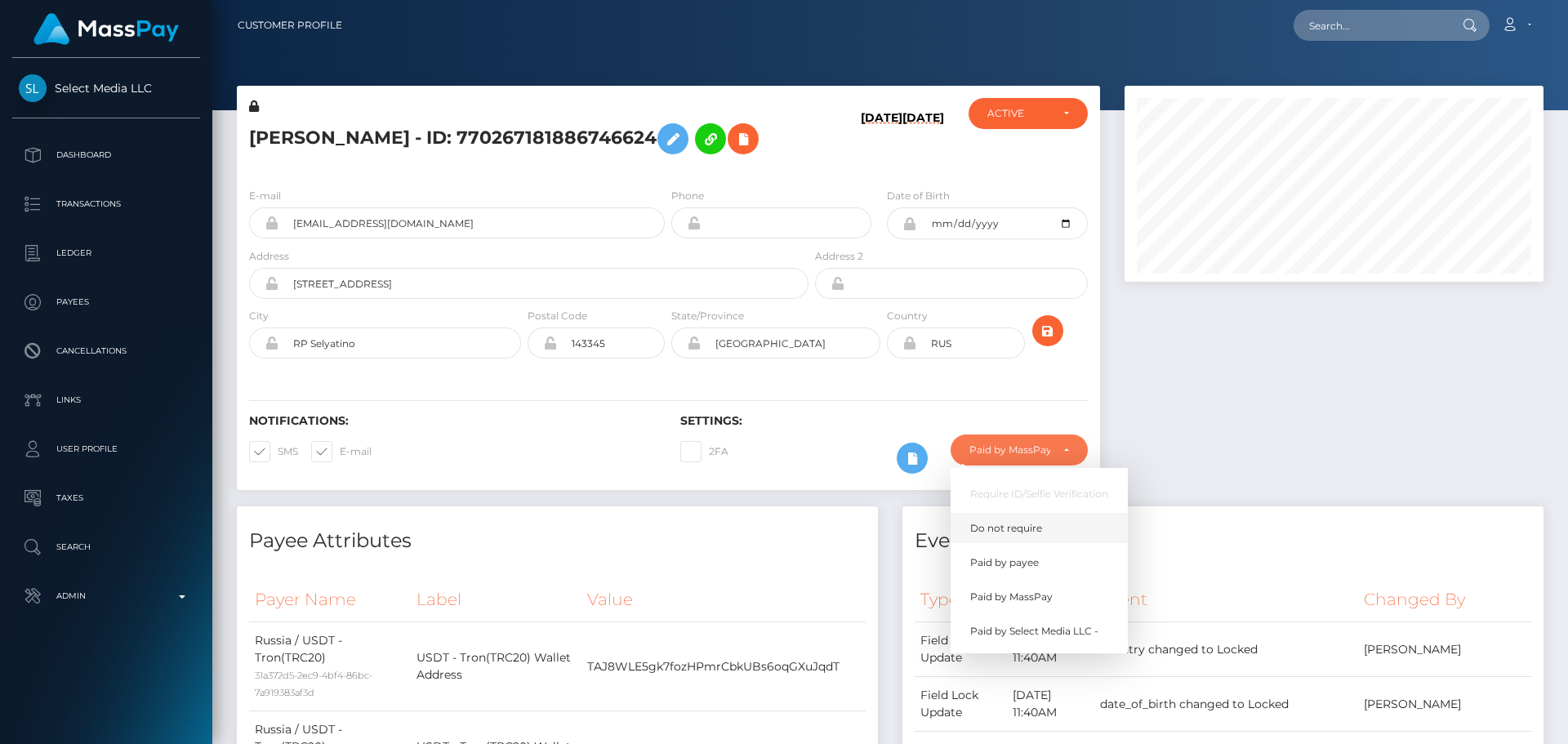
click at [1014, 543] on link "Do not require" at bounding box center [1038, 527] width 177 height 30
select select "0"
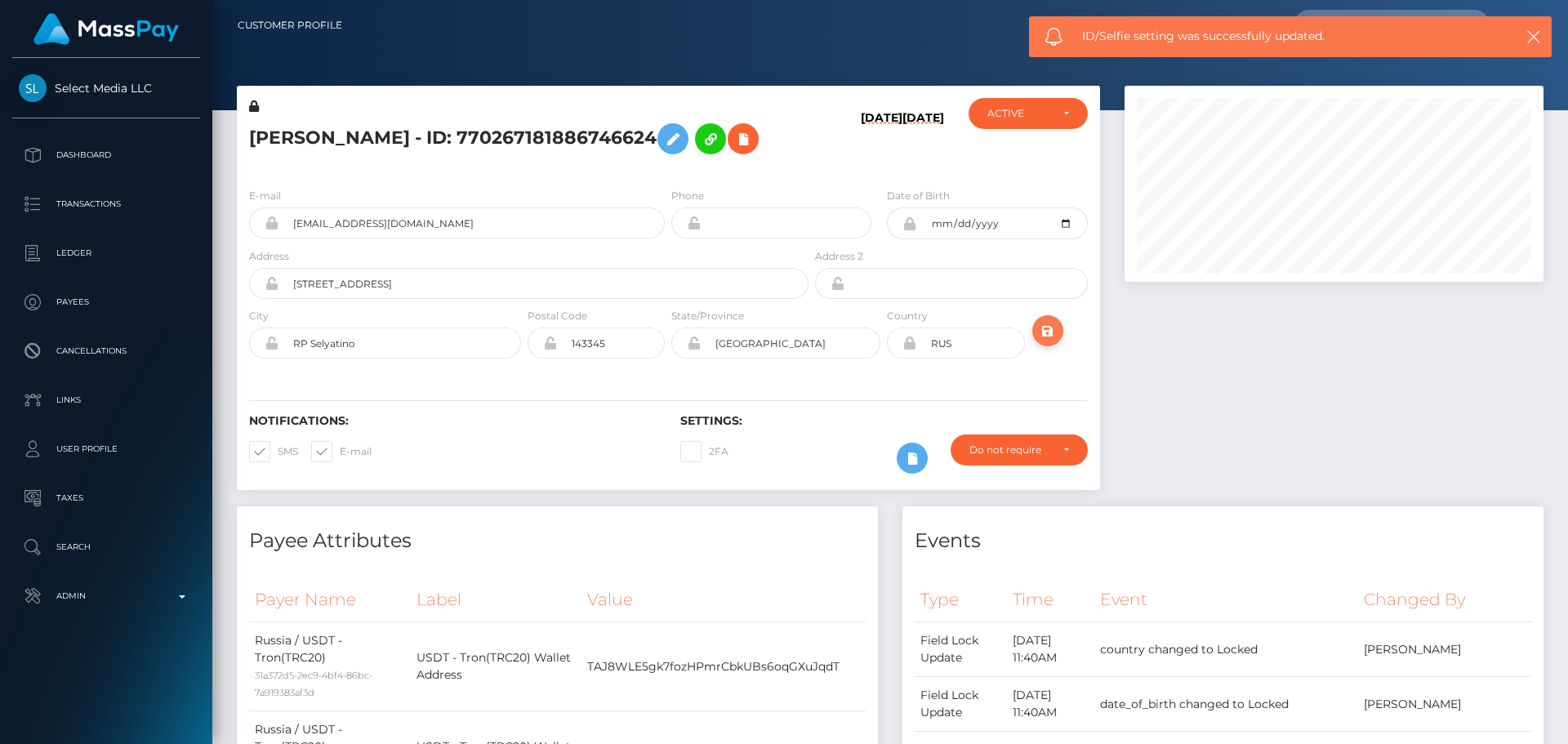
click at [1044, 341] on icon "submit" at bounding box center [1048, 330] width 20 height 21
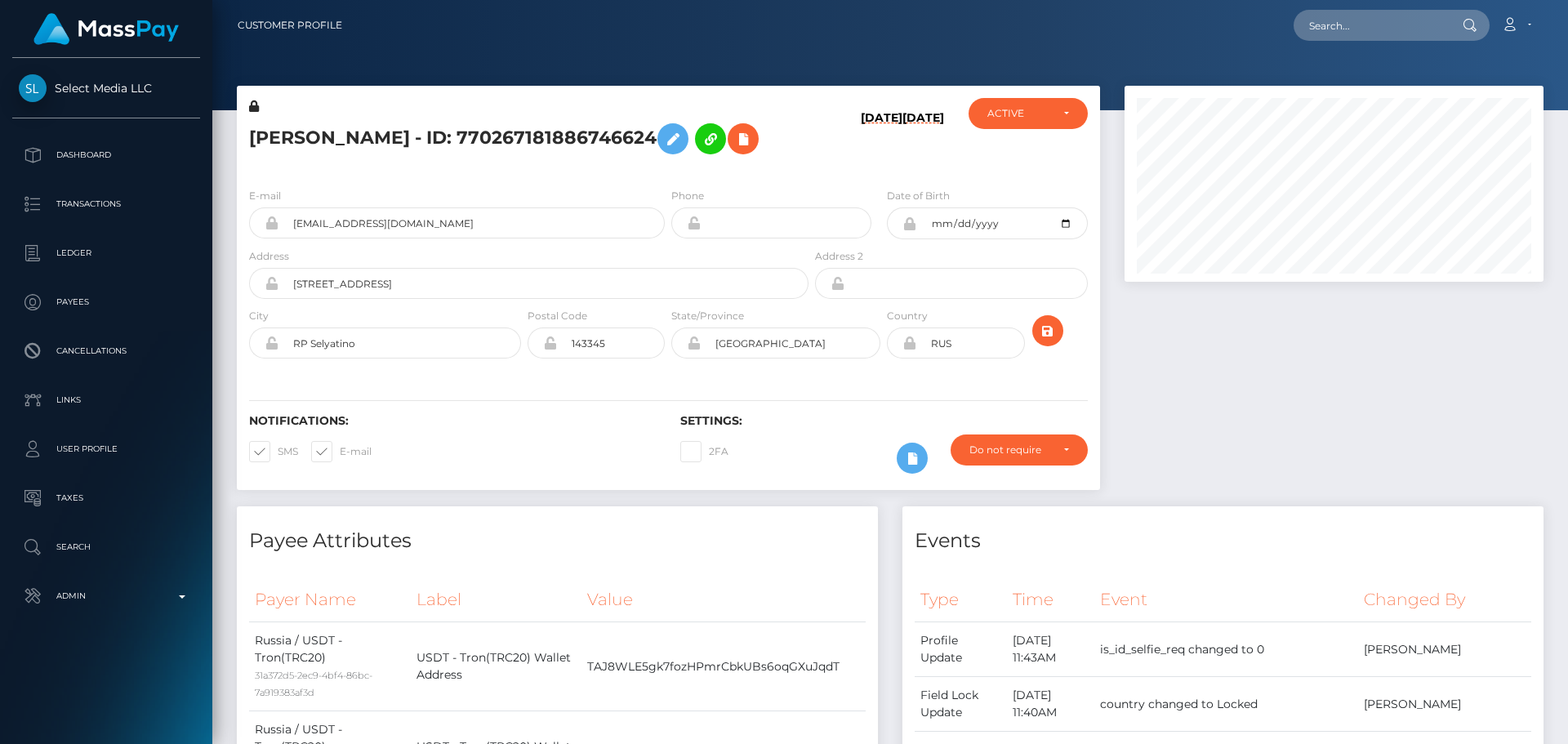
scroll to position [196, 420]
click at [389, 128] on h5 "[PERSON_NAME] - ID: 770267181886746624" at bounding box center [524, 138] width 550 height 47
copy h5 "[PERSON_NAME] - ID: 770267181886746624"
